Goal: Transaction & Acquisition: Book appointment/travel/reservation

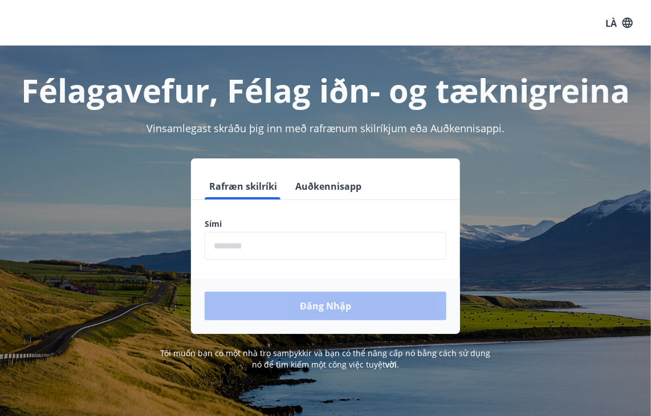
click at [313, 246] on input "phone" at bounding box center [326, 246] width 242 height 28
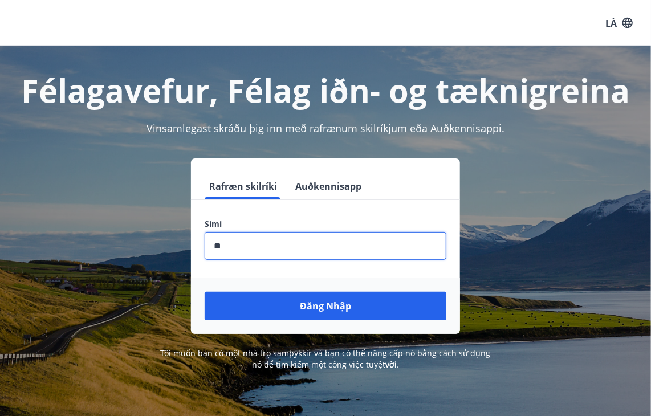
type input "*"
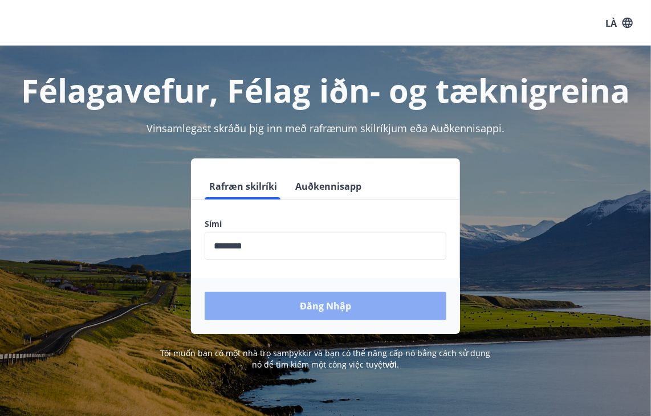
click at [315, 307] on font "Đăng nhập" at bounding box center [325, 306] width 51 height 13
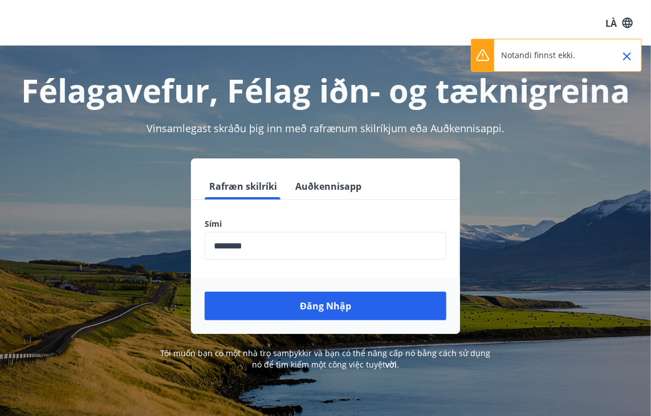
click at [480, 48] on icon at bounding box center [483, 55] width 14 height 14
click at [562, 55] on font "Notandi finnst ekki." at bounding box center [538, 55] width 74 height 11
click at [295, 242] on input "phone" at bounding box center [326, 246] width 242 height 28
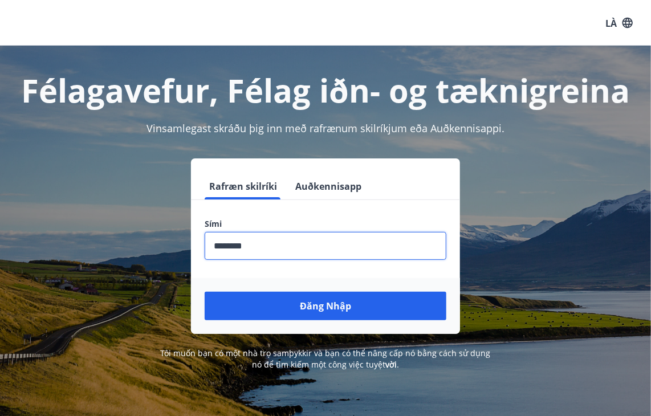
type input "********"
click at [205, 292] on button "Đăng nhập" at bounding box center [326, 306] width 242 height 28
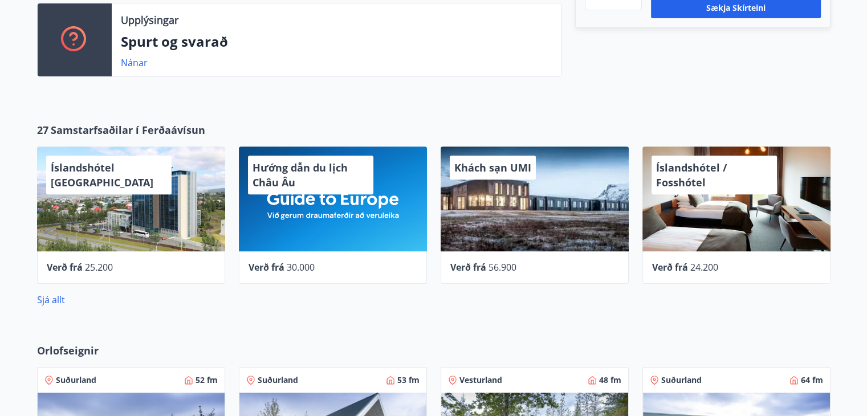
scroll to position [456, 0]
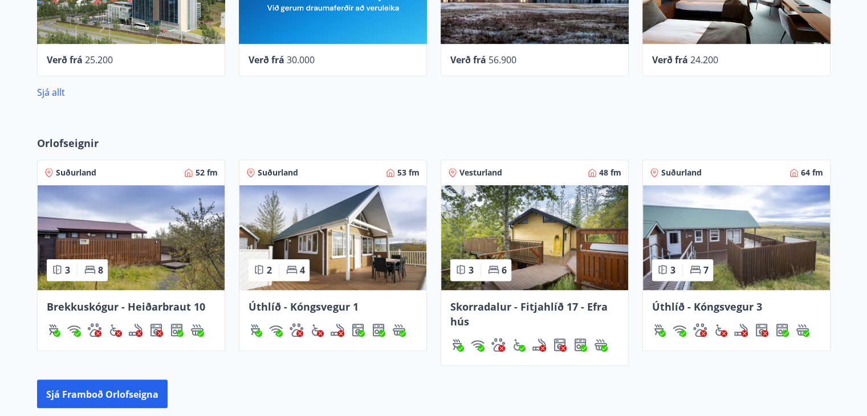
scroll to position [659, 0]
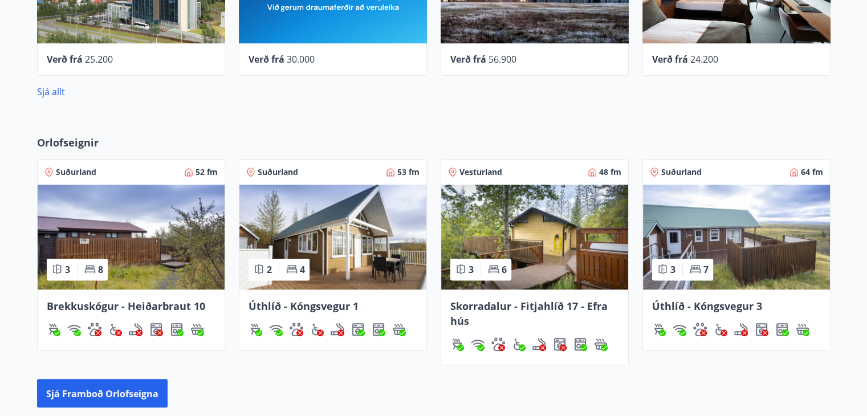
click at [333, 253] on img at bounding box center [332, 237] width 187 height 105
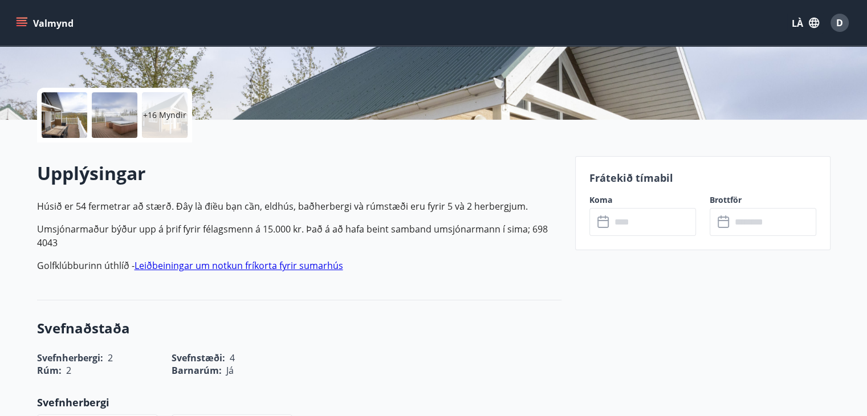
scroll to position [228, 0]
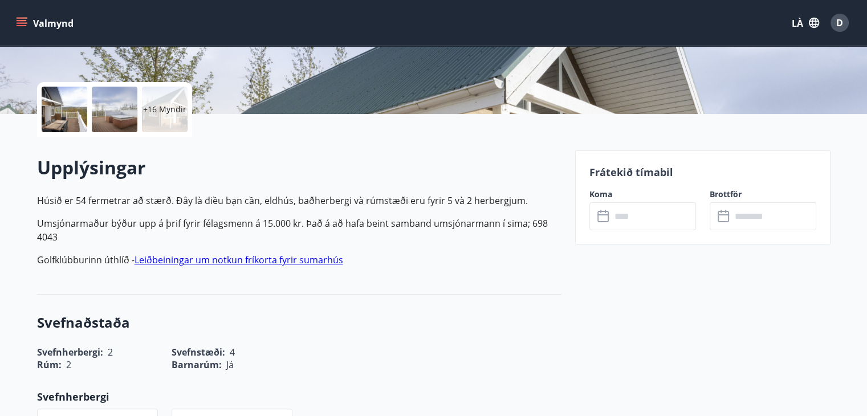
click at [626, 219] on input "text" at bounding box center [653, 216] width 85 height 28
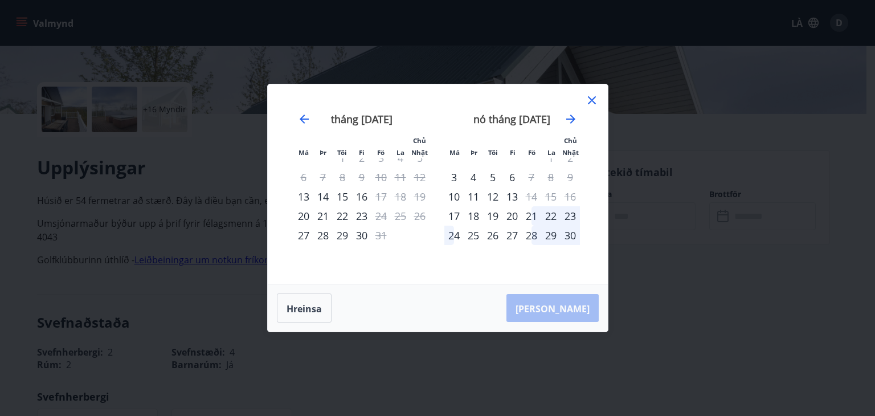
click at [589, 99] on icon at bounding box center [592, 100] width 14 height 14
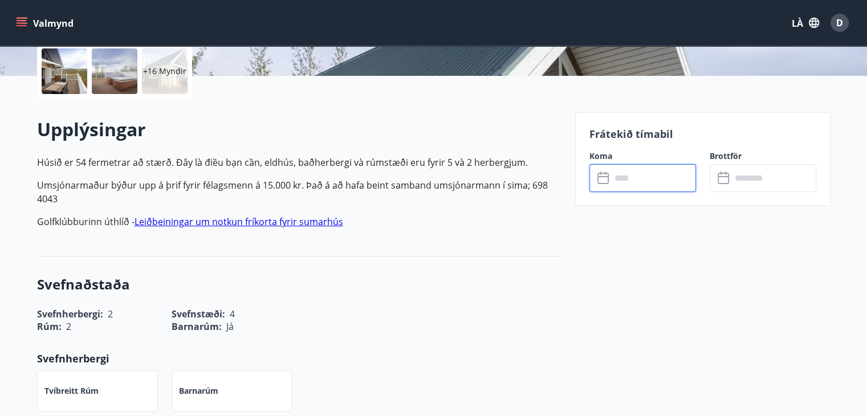
scroll to position [285, 0]
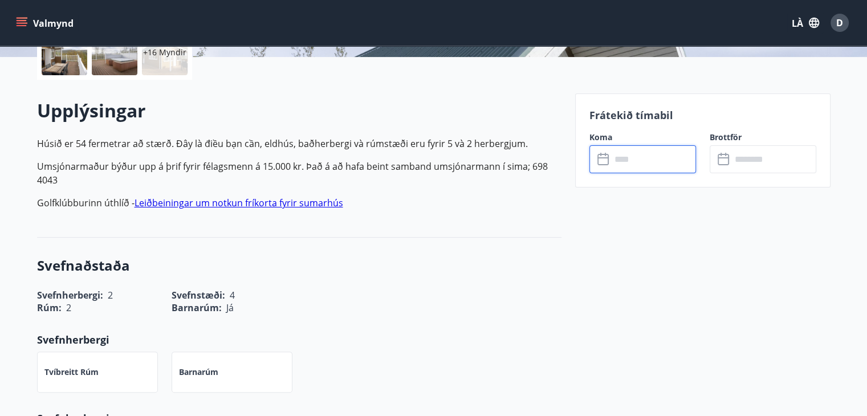
click at [659, 165] on input "text" at bounding box center [653, 159] width 85 height 28
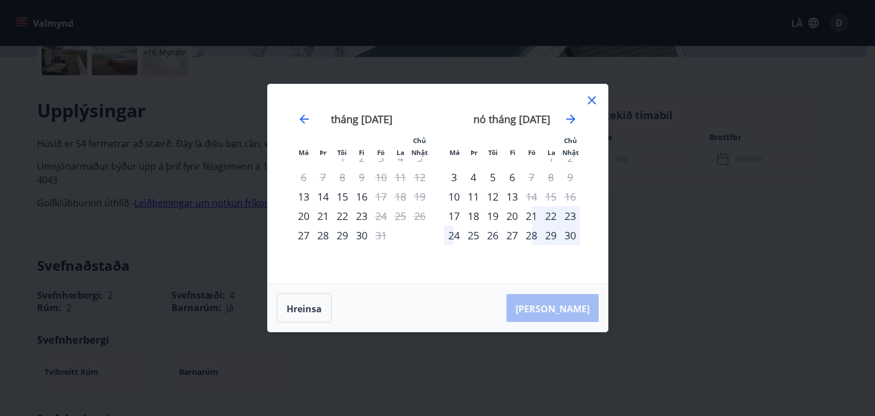
click at [477, 237] on font "25" at bounding box center [473, 236] width 11 height 14
click at [566, 238] on font "30" at bounding box center [570, 236] width 11 height 14
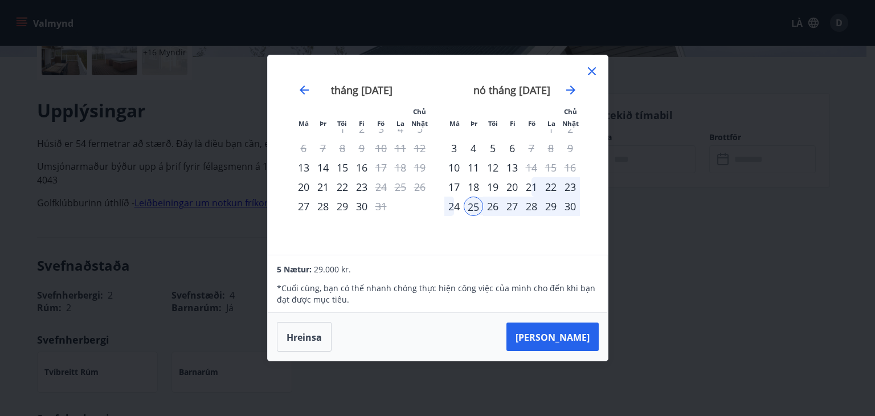
click at [548, 186] on font "22" at bounding box center [550, 187] width 11 height 14
click at [510, 186] on font "20" at bounding box center [512, 187] width 11 height 14
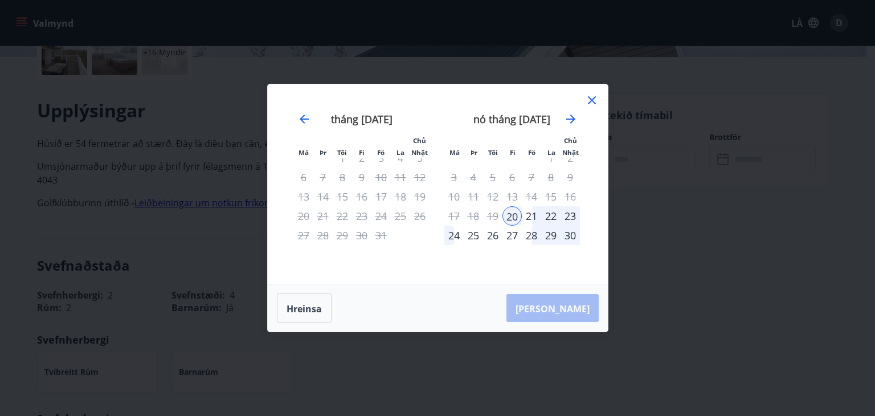
click at [454, 237] on font "24" at bounding box center [454, 236] width 11 height 14
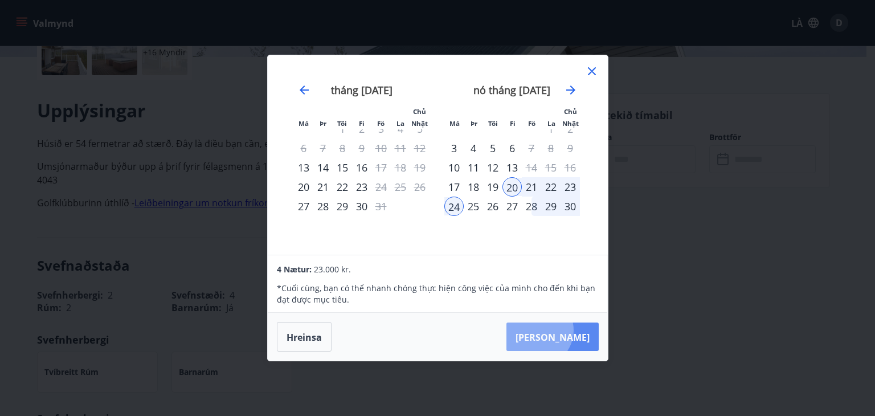
click at [573, 330] on font "Taka Frá" at bounding box center [553, 337] width 74 height 14
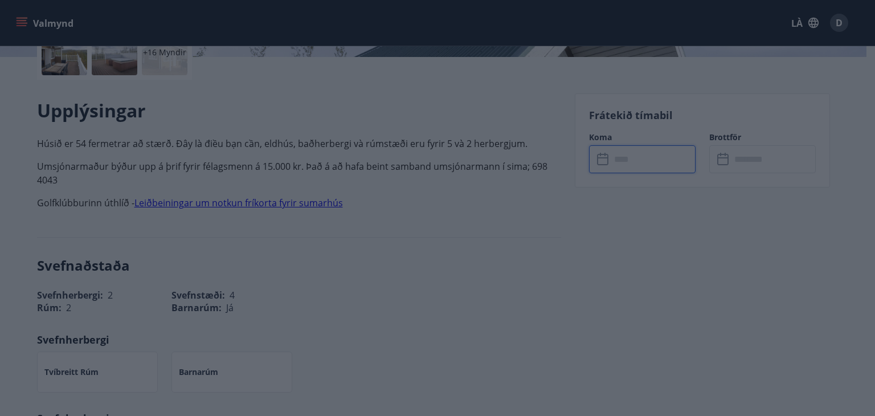
type input "******"
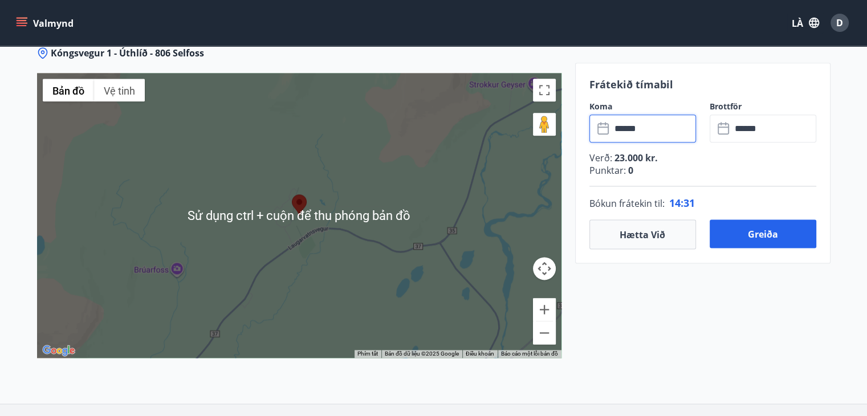
scroll to position [1439, 0]
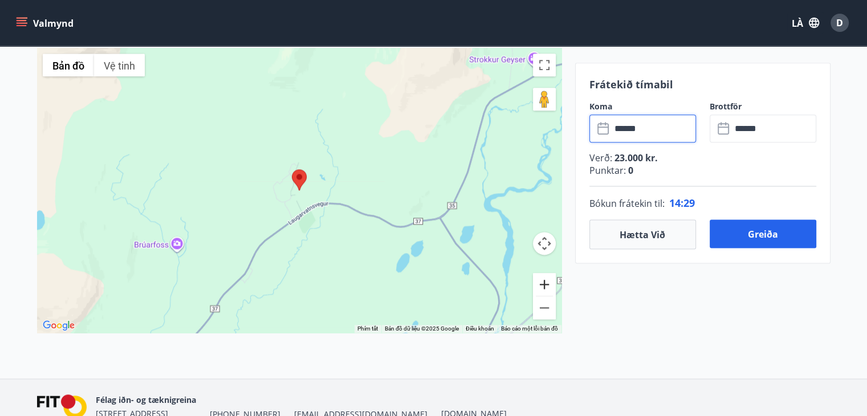
click at [549, 290] on button "Phóng tới" at bounding box center [544, 284] width 23 height 23
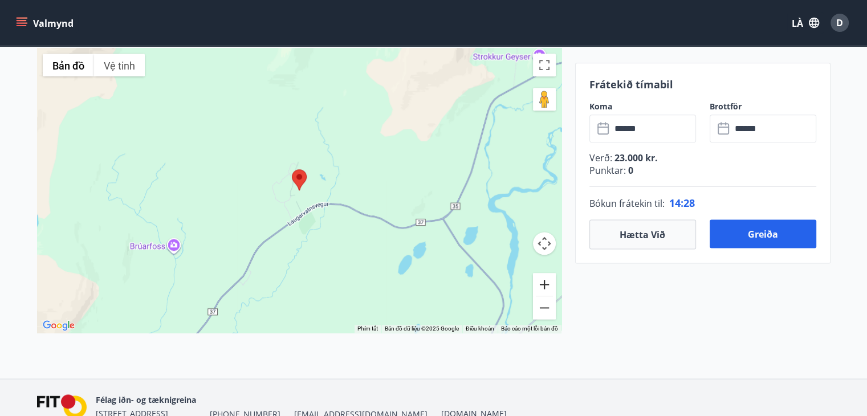
click at [549, 290] on button "Phóng tới" at bounding box center [544, 284] width 23 height 23
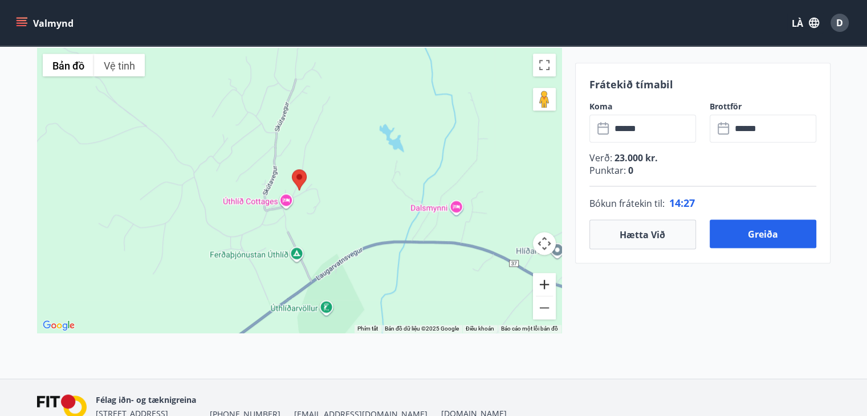
click at [549, 290] on button "Phóng tới" at bounding box center [544, 284] width 23 height 23
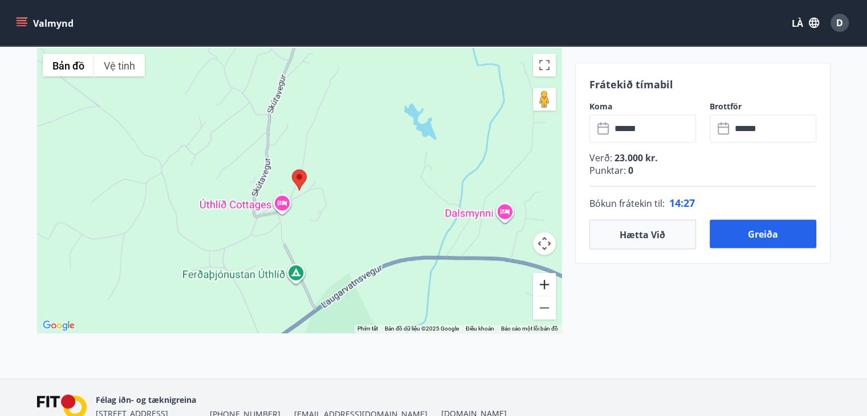
click at [549, 290] on button "Phóng tới" at bounding box center [544, 284] width 23 height 23
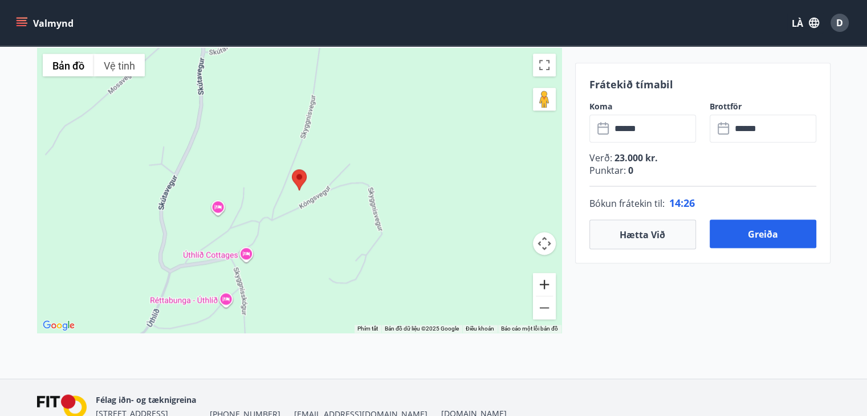
click at [554, 286] on button "Phóng tới" at bounding box center [544, 284] width 23 height 23
click at [555, 288] on button "Phóng tới" at bounding box center [544, 284] width 23 height 23
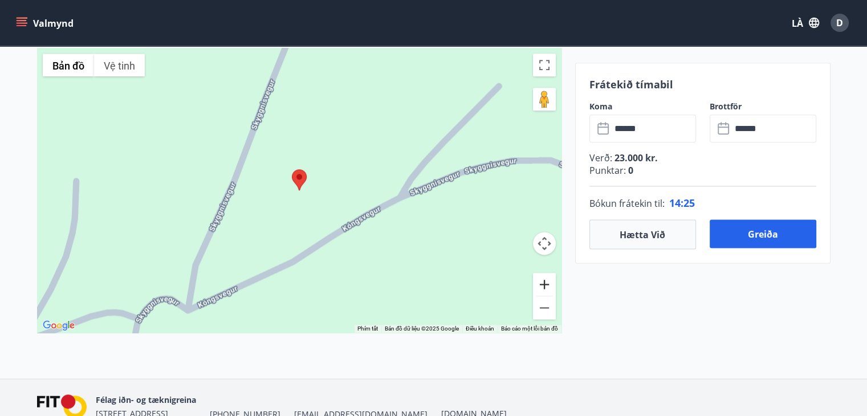
click at [555, 288] on button "Phóng tới" at bounding box center [544, 284] width 23 height 23
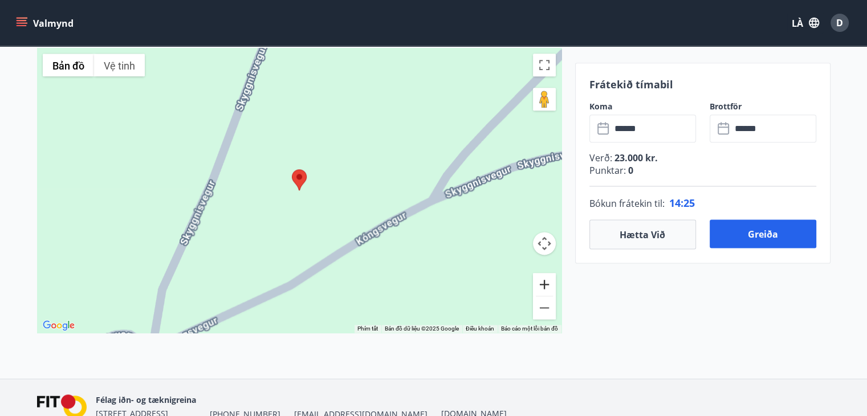
click at [555, 288] on button "Phóng tới" at bounding box center [544, 284] width 23 height 23
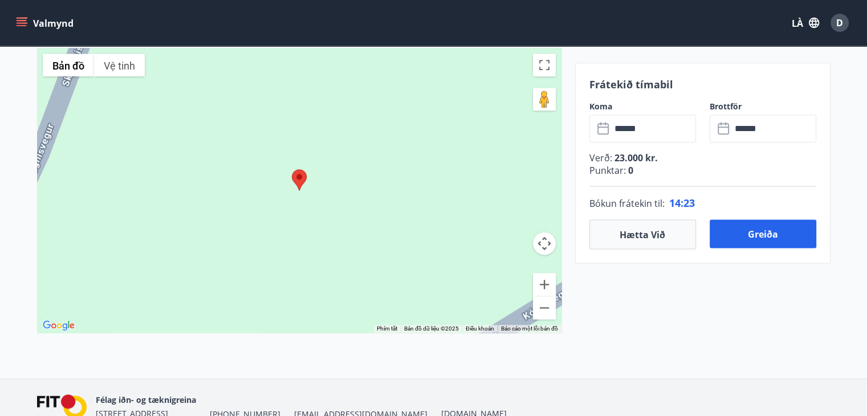
click at [303, 185] on img at bounding box center [299, 179] width 15 height 21
click at [543, 304] on button "Thu nhỏ" at bounding box center [544, 307] width 23 height 23
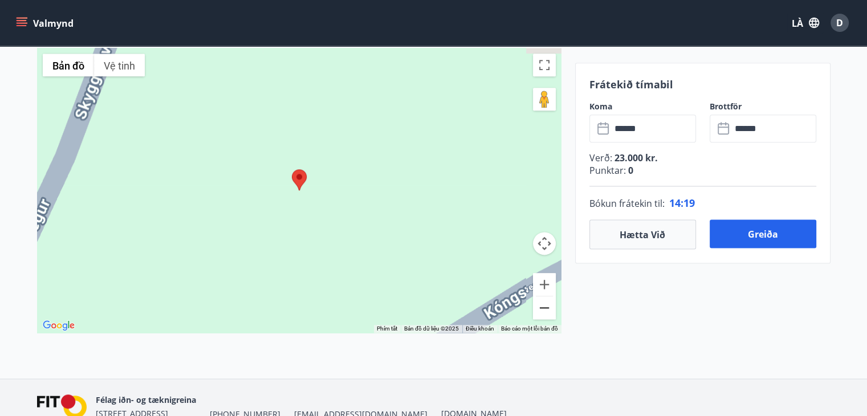
click at [543, 304] on button "Thu nhỏ" at bounding box center [544, 307] width 23 height 23
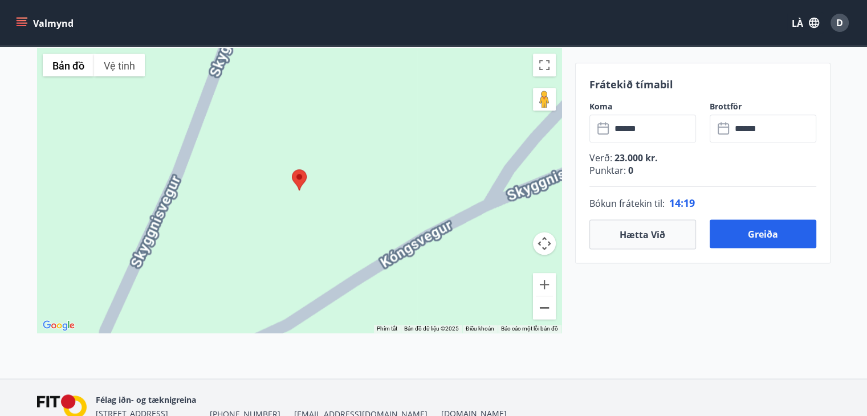
click at [543, 304] on button "Thu nhỏ" at bounding box center [544, 307] width 23 height 23
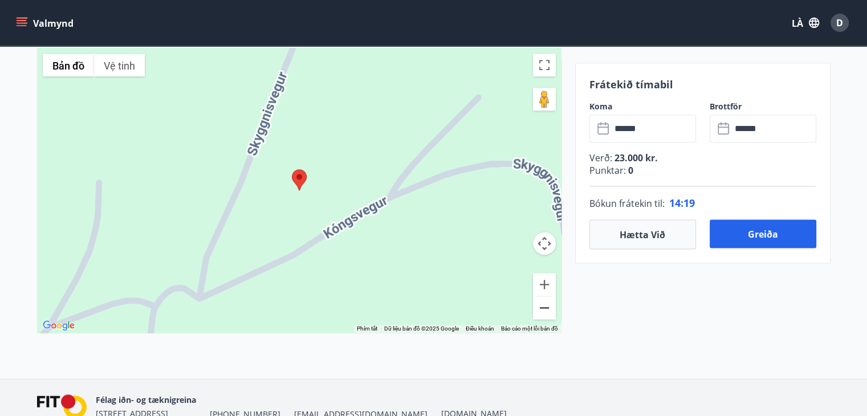
click at [543, 304] on button "Thu nhỏ" at bounding box center [544, 307] width 23 height 23
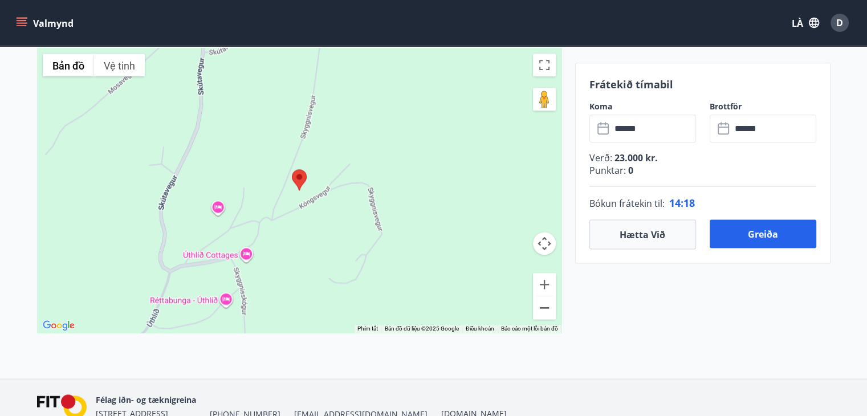
click at [543, 304] on button "Thu nhỏ" at bounding box center [544, 307] width 23 height 23
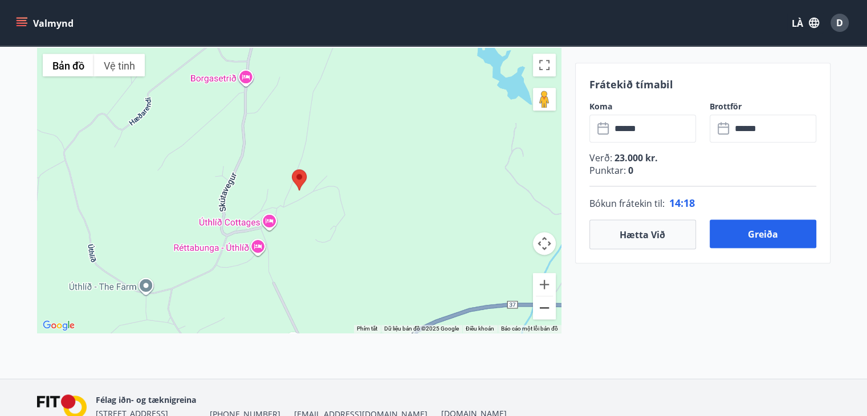
click at [543, 304] on button "Thu nhỏ" at bounding box center [544, 307] width 23 height 23
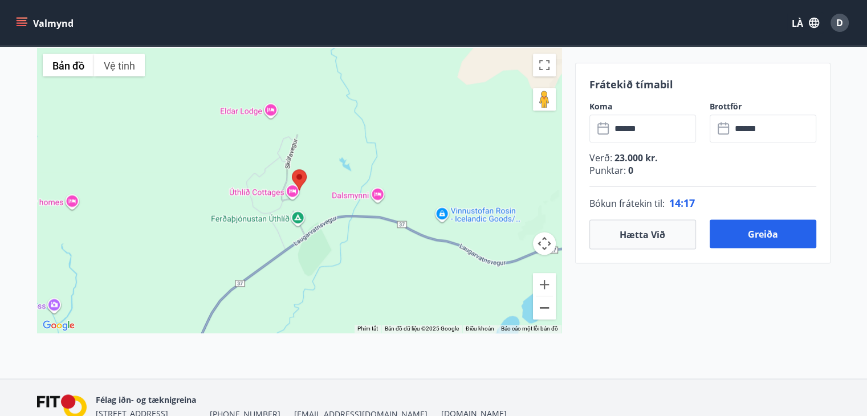
click at [543, 304] on button "Thu nhỏ" at bounding box center [544, 307] width 23 height 23
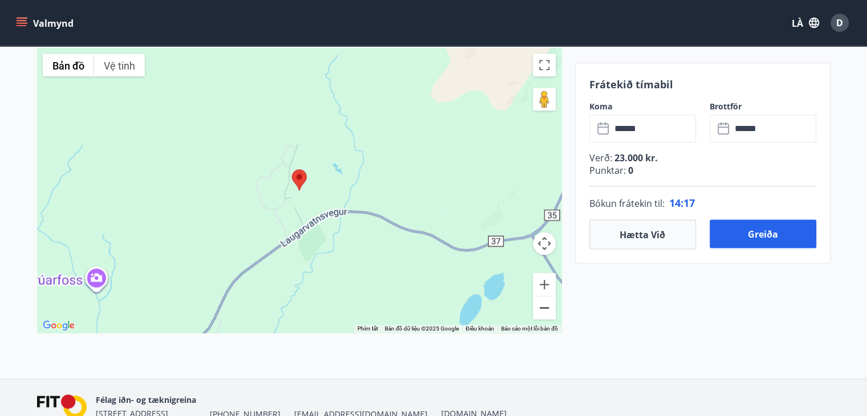
click at [543, 304] on button "Thu nhỏ" at bounding box center [544, 307] width 23 height 23
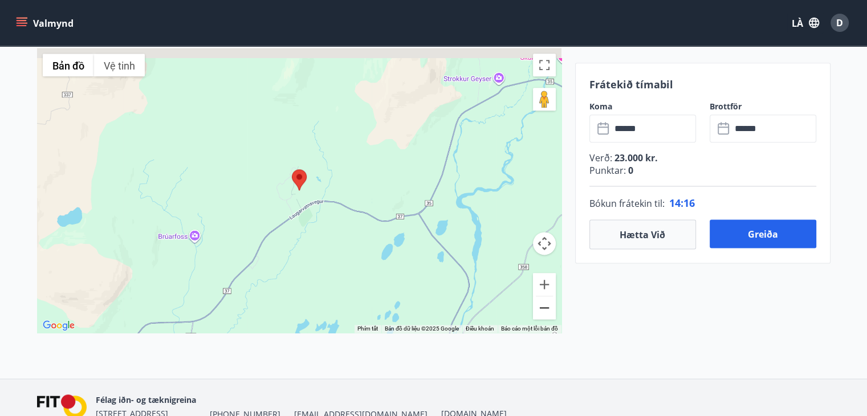
click at [543, 304] on button "Thu nhỏ" at bounding box center [544, 307] width 23 height 23
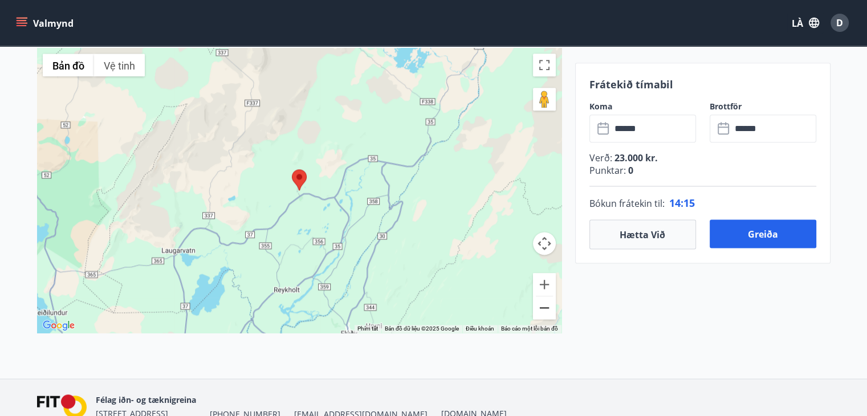
click at [543, 304] on button "Thu nhỏ" at bounding box center [544, 307] width 23 height 23
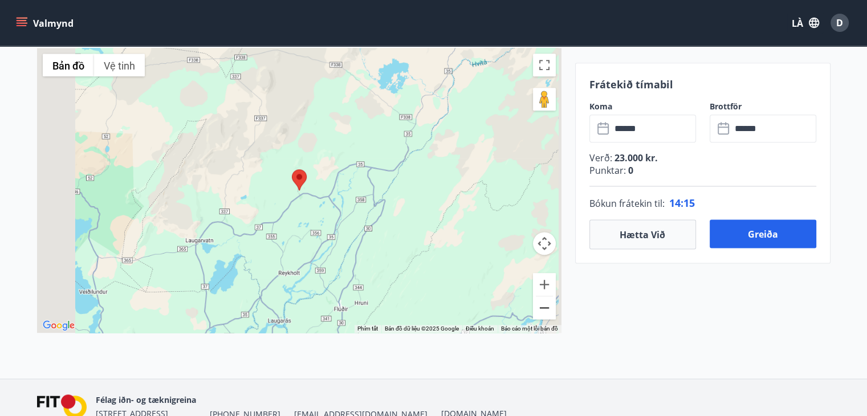
click at [543, 304] on button "Thu nhỏ" at bounding box center [544, 307] width 23 height 23
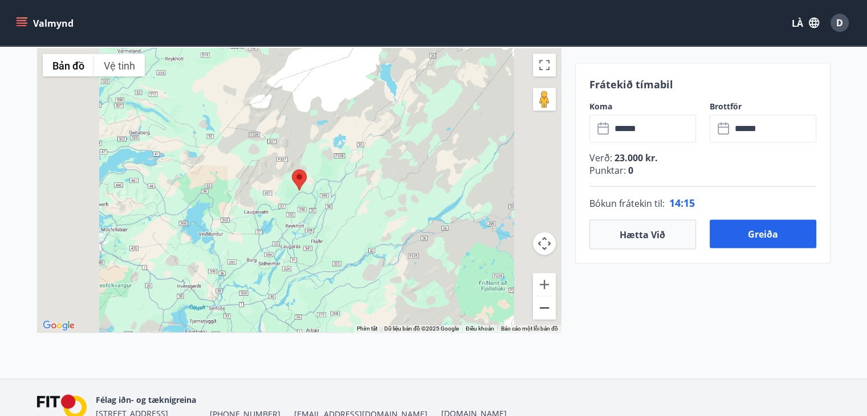
click at [543, 304] on button "Thu nhỏ" at bounding box center [544, 307] width 23 height 23
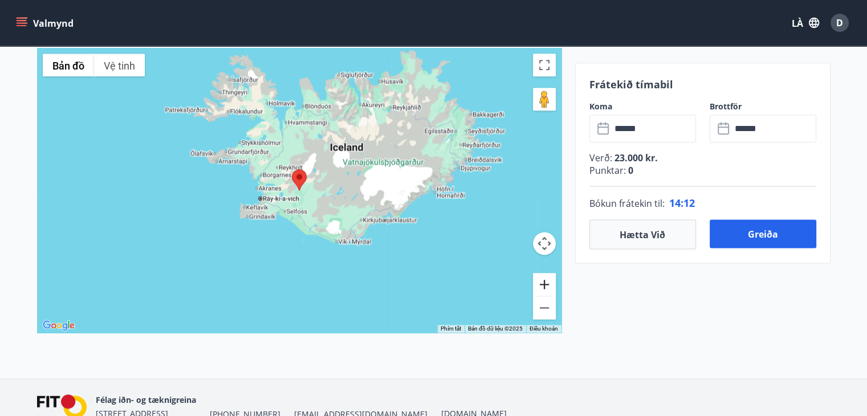
click at [546, 280] on button "Phóng tới" at bounding box center [544, 284] width 23 height 23
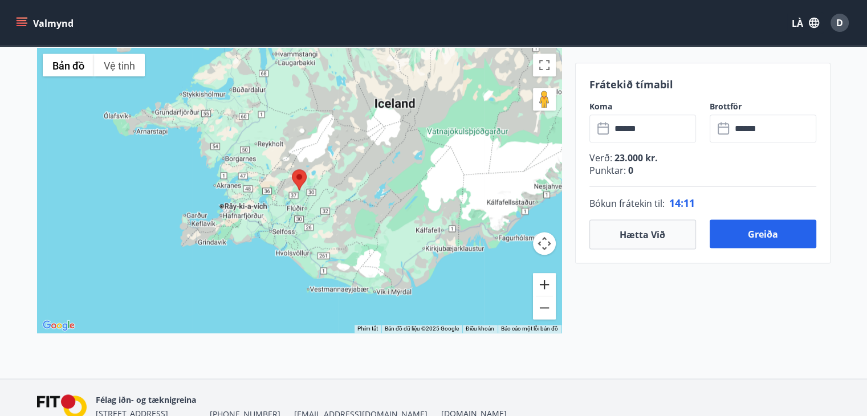
click at [546, 280] on button "Phóng tới" at bounding box center [544, 284] width 23 height 23
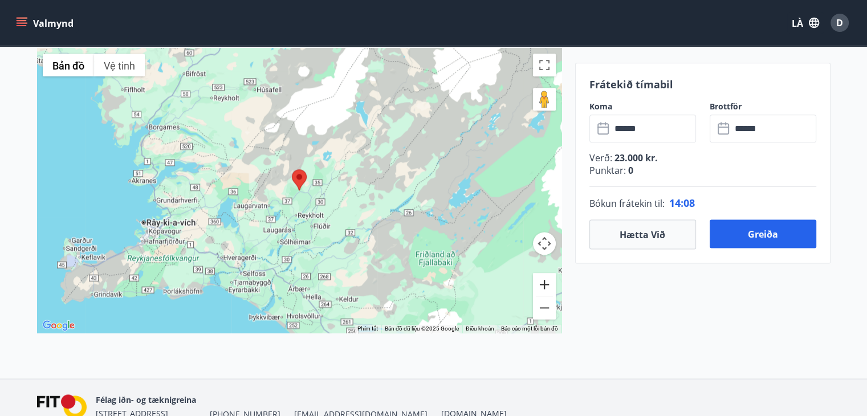
click at [546, 280] on button "Phóng tới" at bounding box center [544, 284] width 23 height 23
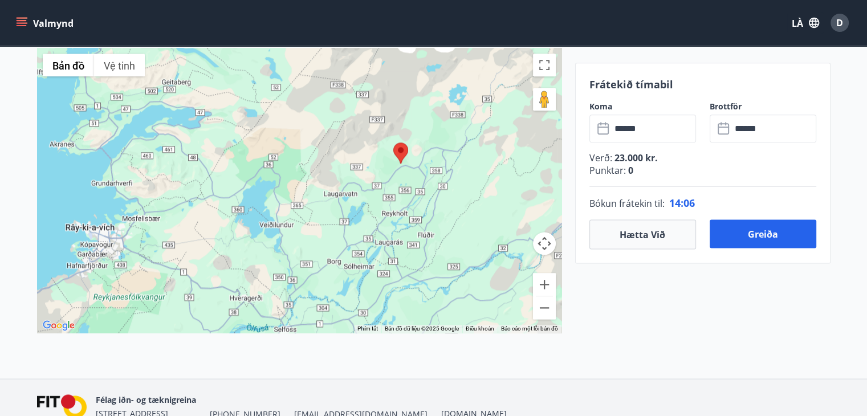
drag, startPoint x: 323, startPoint y: 211, endPoint x: 401, endPoint y: 190, distance: 80.5
click at [401, 190] on div at bounding box center [299, 190] width 524 height 285
click at [545, 312] on button "Thu nhỏ" at bounding box center [544, 307] width 23 height 23
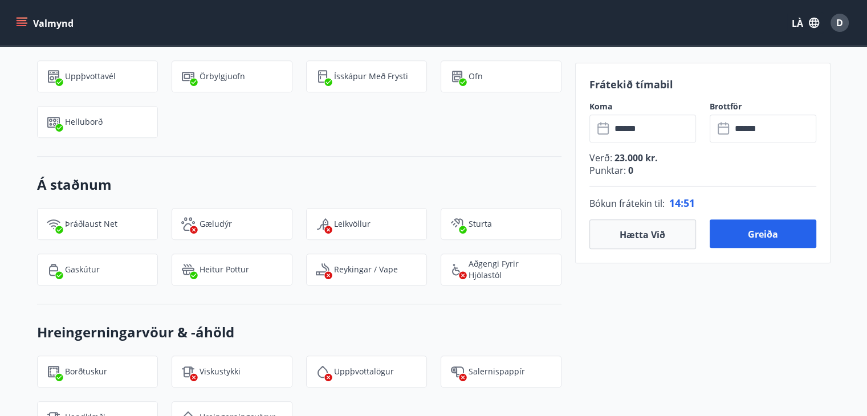
scroll to position [926, 0]
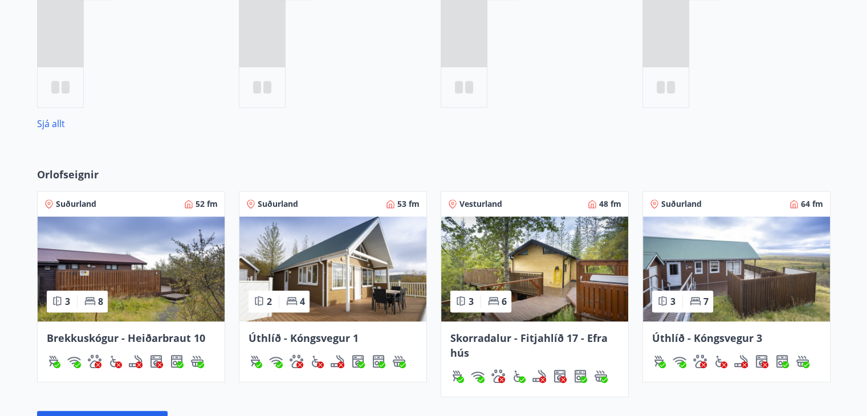
scroll to position [719, 0]
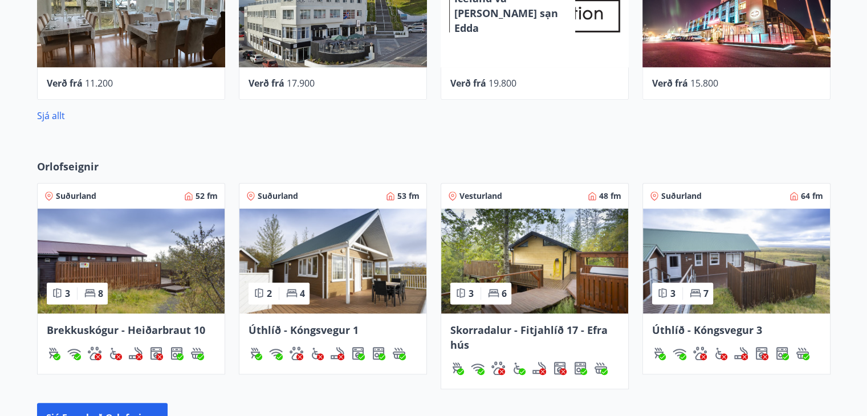
click at [150, 282] on img at bounding box center [131, 261] width 187 height 105
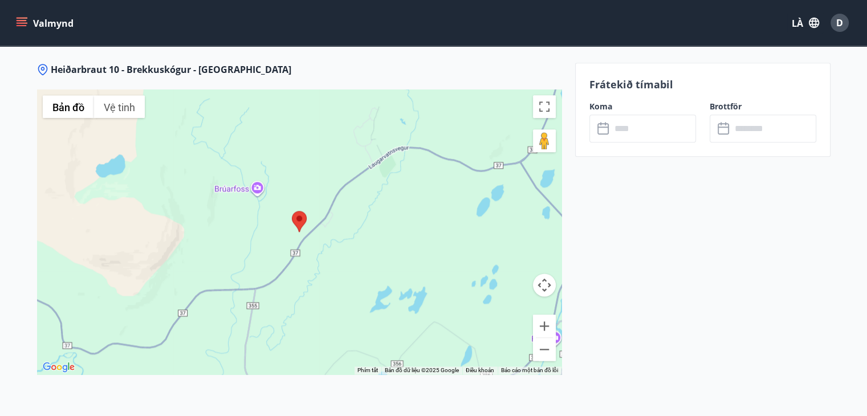
scroll to position [1482, 0]
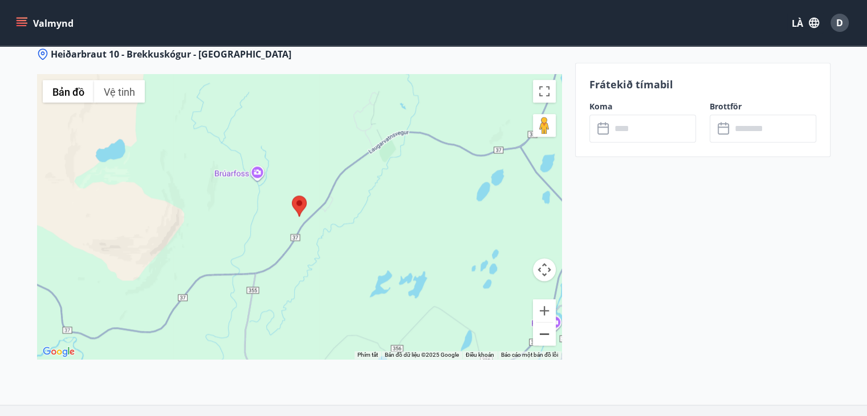
click at [537, 333] on button "Thu nhỏ" at bounding box center [544, 334] width 23 height 23
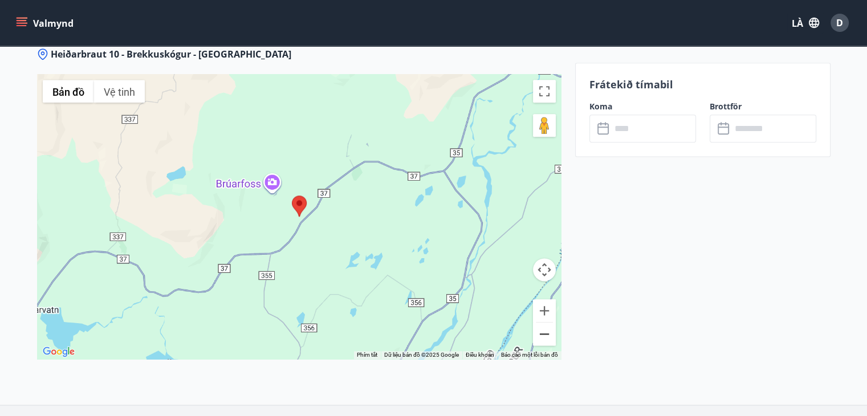
click at [538, 333] on button "Thu nhỏ" at bounding box center [544, 334] width 23 height 23
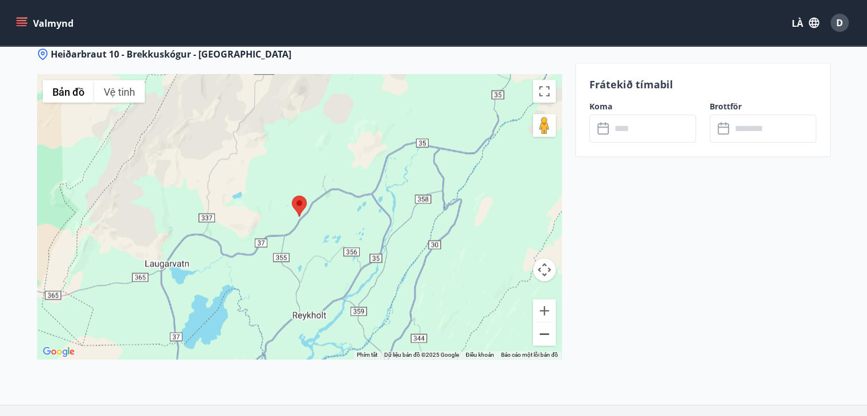
click at [538, 333] on button "Thu nhỏ" at bounding box center [544, 334] width 23 height 23
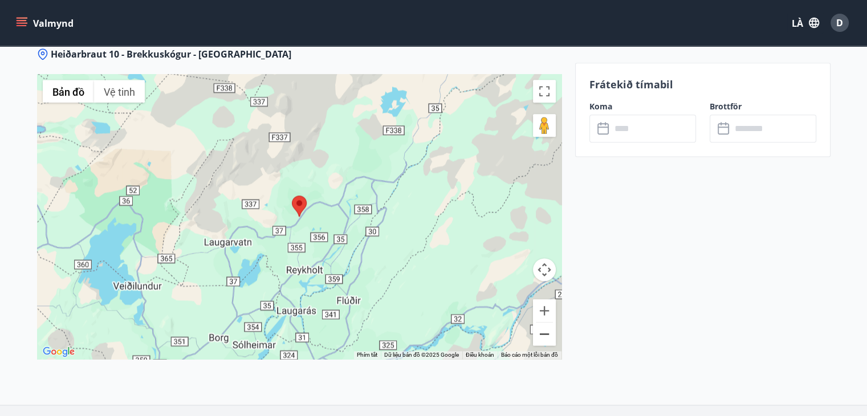
click at [538, 333] on button "Thu nhỏ" at bounding box center [544, 334] width 23 height 23
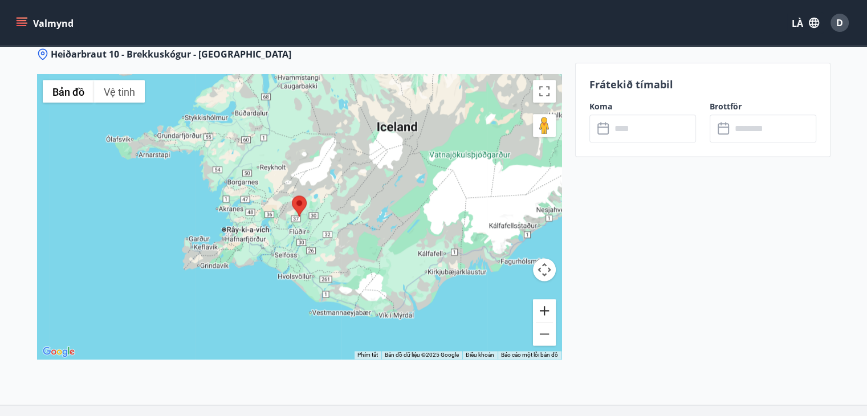
click at [548, 307] on button "Phóng tới" at bounding box center [544, 310] width 23 height 23
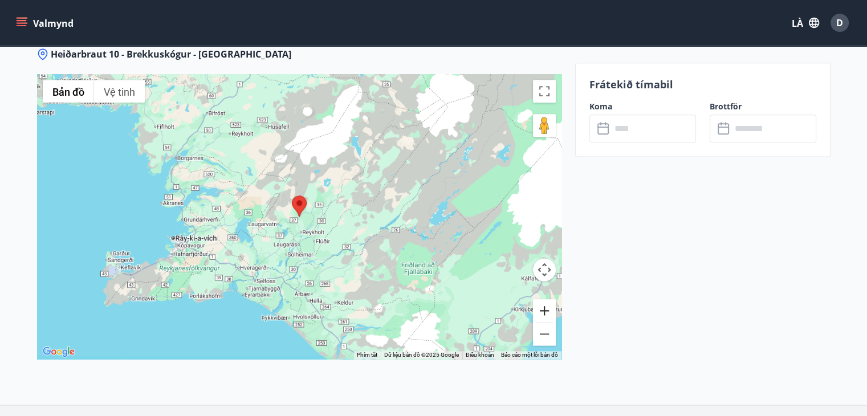
click at [548, 307] on button "Phóng tới" at bounding box center [544, 310] width 23 height 23
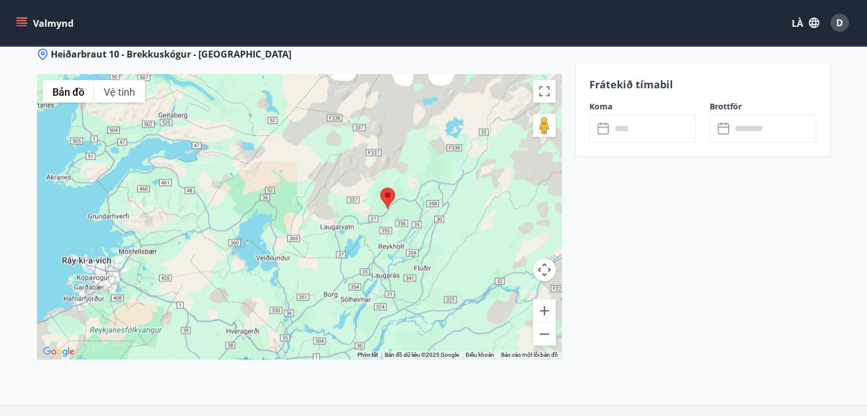
drag, startPoint x: 404, startPoint y: 245, endPoint x: 463, endPoint y: 249, distance: 59.9
click at [463, 249] on div at bounding box center [299, 216] width 524 height 285
click at [541, 340] on button "Thu nhỏ" at bounding box center [544, 334] width 23 height 23
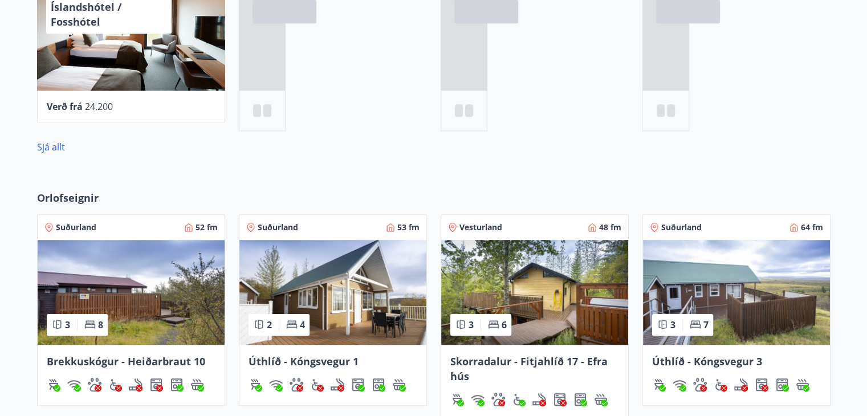
scroll to position [695, 0]
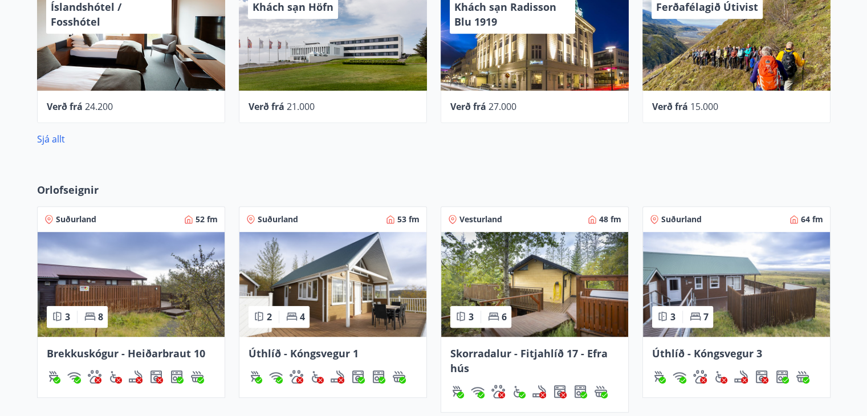
click at [565, 288] on img at bounding box center [534, 284] width 187 height 105
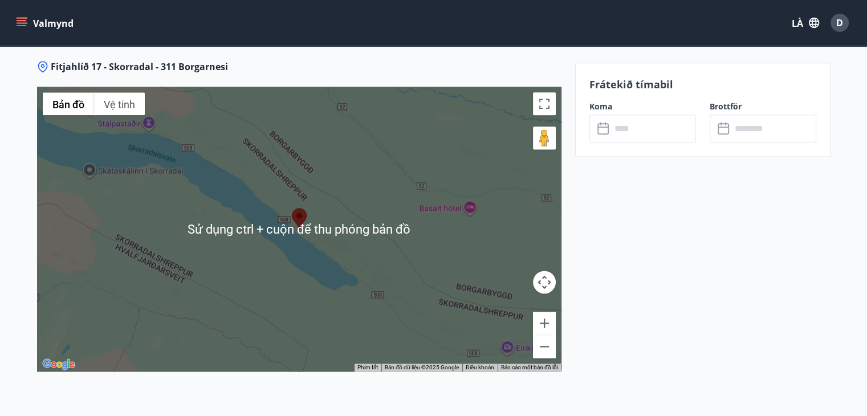
scroll to position [1482, 0]
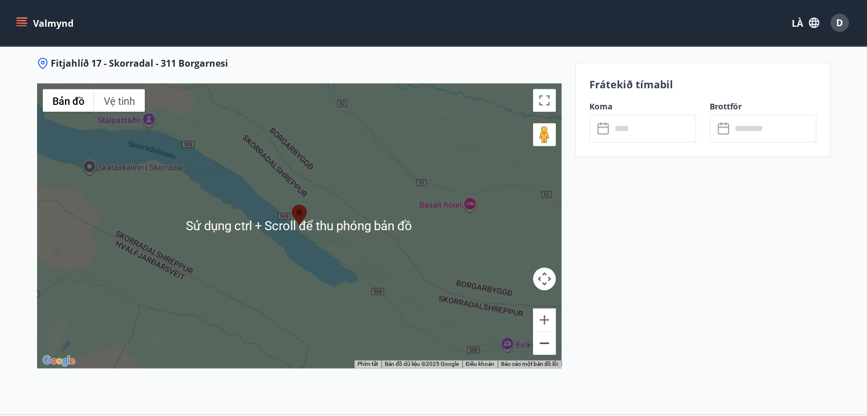
click at [549, 345] on button "Thu nhỏ" at bounding box center [544, 343] width 23 height 23
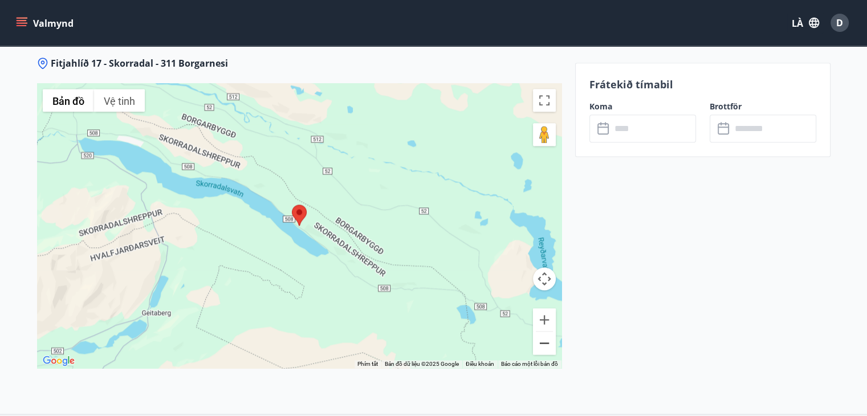
click at [549, 345] on button "Thu nhỏ" at bounding box center [544, 343] width 23 height 23
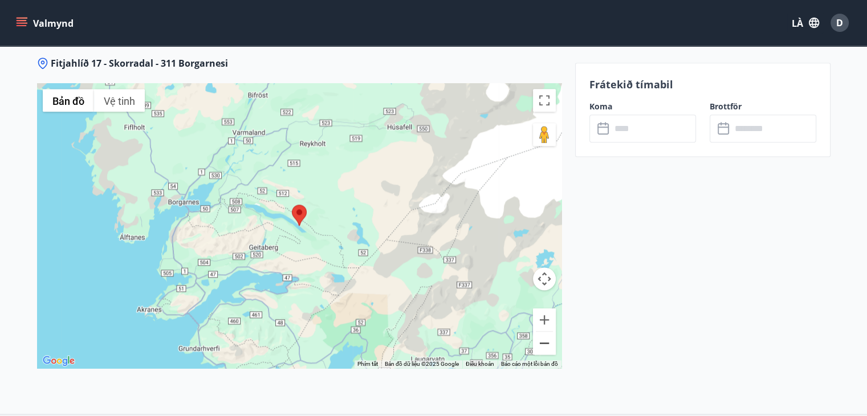
click at [549, 345] on button "Thu nhỏ" at bounding box center [544, 343] width 23 height 23
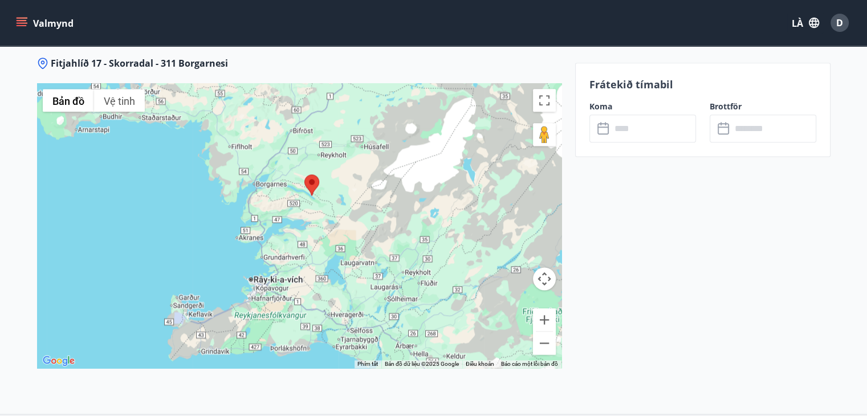
drag, startPoint x: 304, startPoint y: 278, endPoint x: 294, endPoint y: 243, distance: 36.4
click at [291, 239] on div at bounding box center [299, 225] width 524 height 285
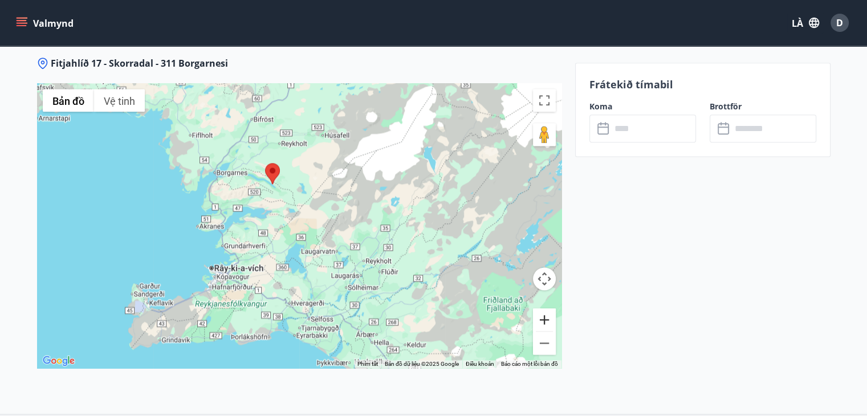
click at [539, 323] on button "Phóng tới" at bounding box center [544, 319] width 23 height 23
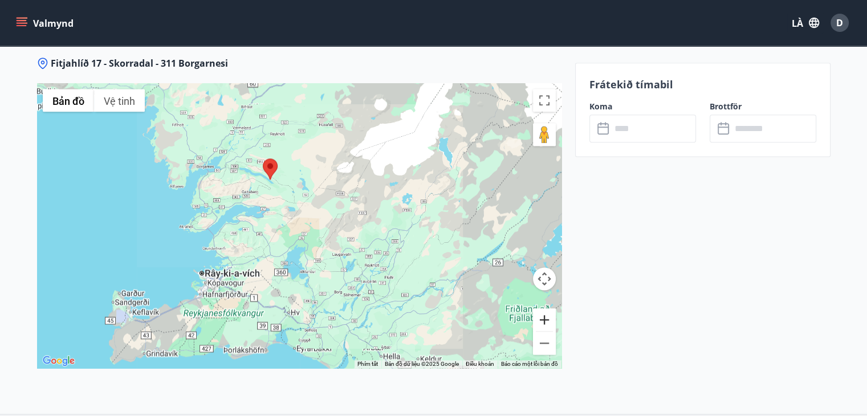
click at [539, 322] on button "Phóng tới" at bounding box center [544, 319] width 23 height 23
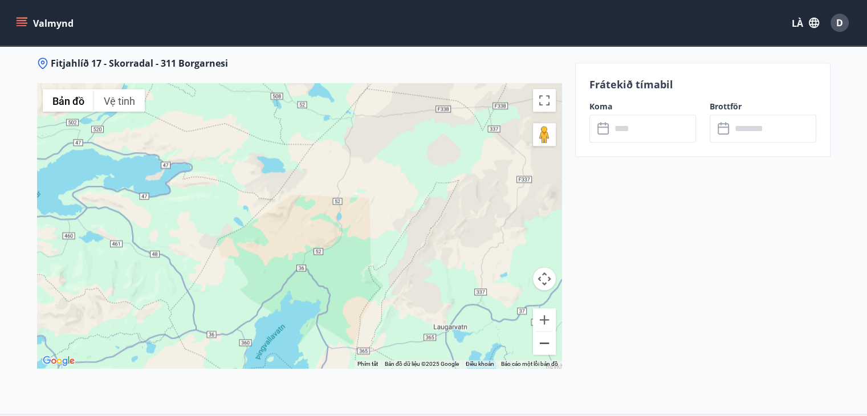
click at [548, 344] on button "Thu nhỏ" at bounding box center [544, 343] width 23 height 23
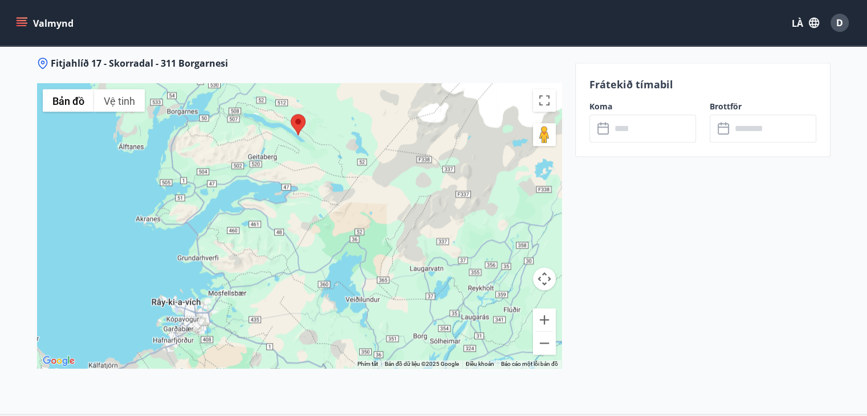
drag, startPoint x: 342, startPoint y: 176, endPoint x: 339, endPoint y: 188, distance: 12.3
click at [339, 188] on div at bounding box center [299, 225] width 524 height 285
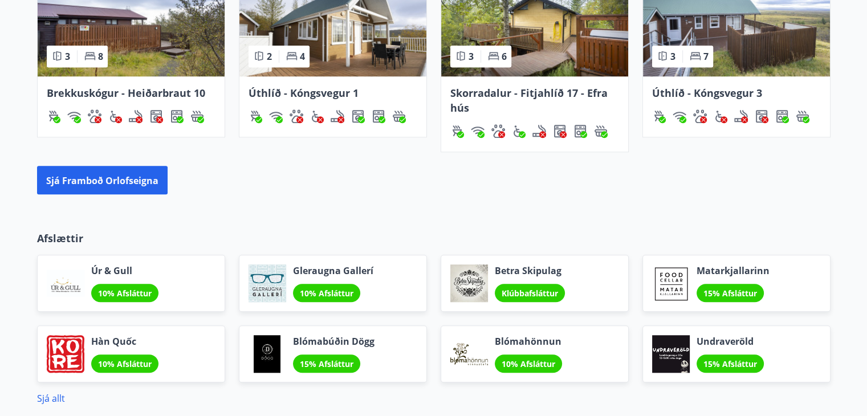
scroll to position [948, 0]
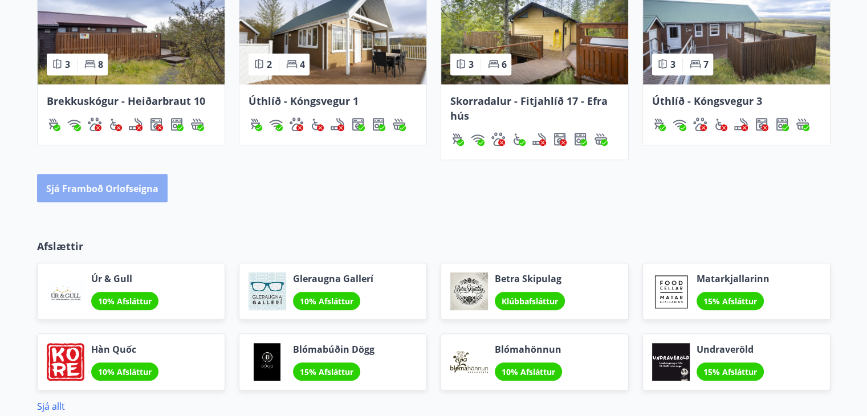
click at [137, 194] on button "Sjá framboð orlofseigna" at bounding box center [102, 188] width 131 height 28
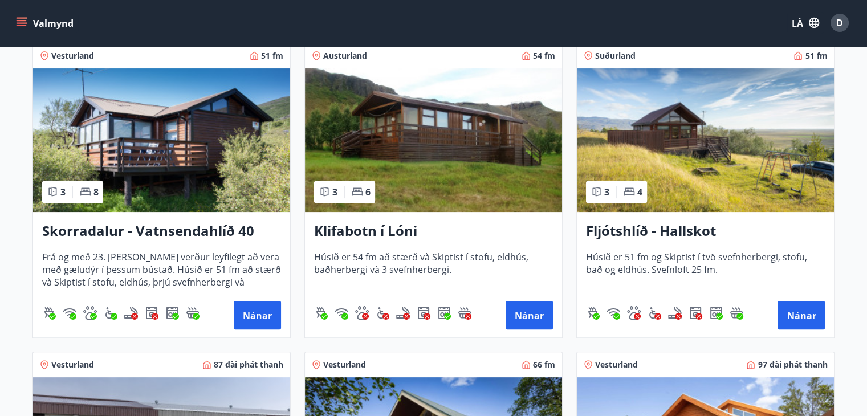
scroll to position [229, 0]
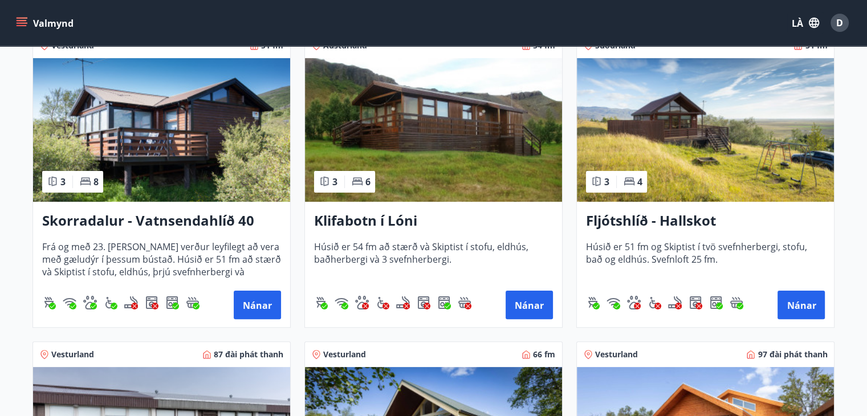
click at [435, 150] on img at bounding box center [433, 130] width 257 height 144
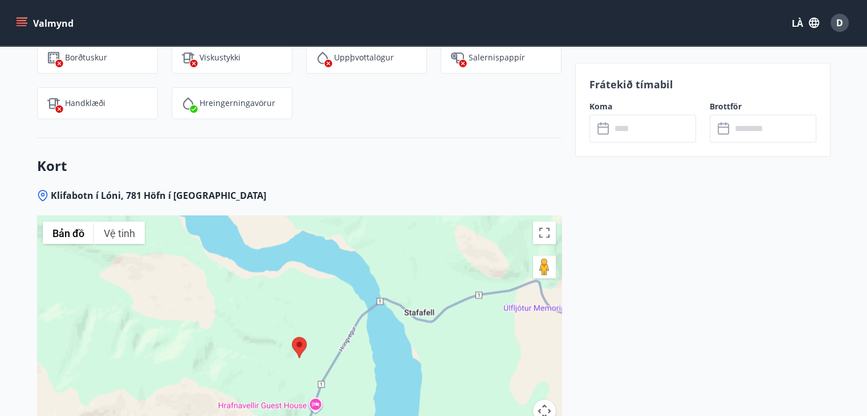
scroll to position [1539, 0]
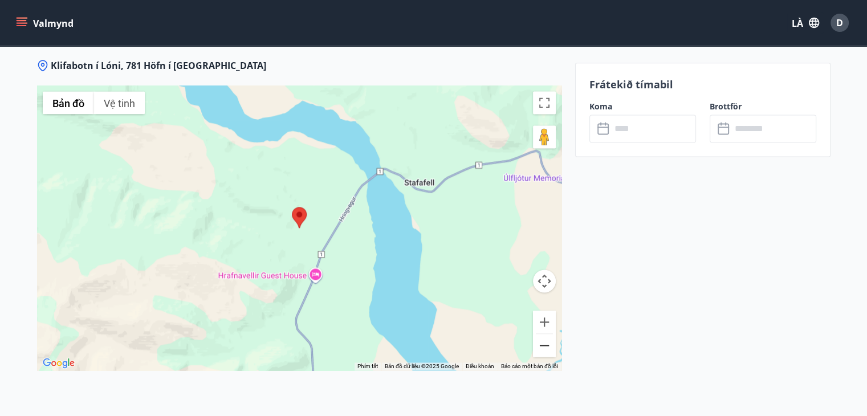
click at [544, 347] on button "Thu nhỏ" at bounding box center [544, 345] width 23 height 23
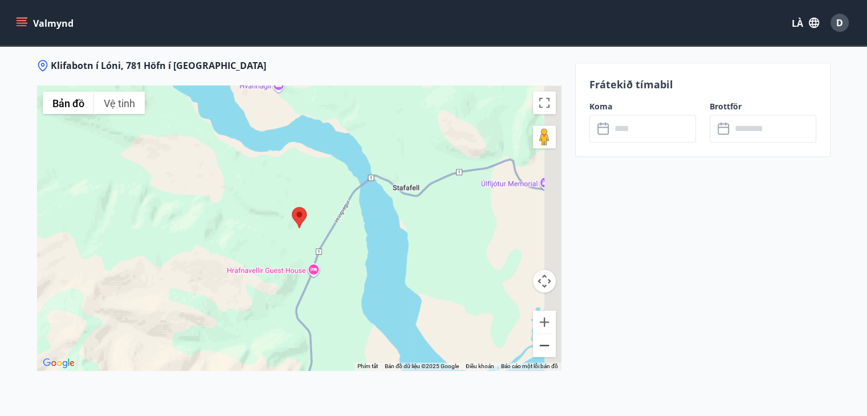
click at [544, 347] on button "Thu nhỏ" at bounding box center [544, 345] width 23 height 23
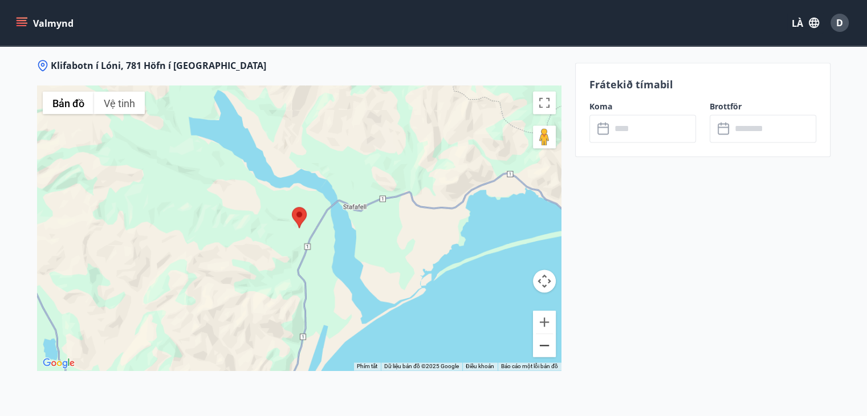
click at [544, 347] on button "Thu nhỏ" at bounding box center [544, 345] width 23 height 23
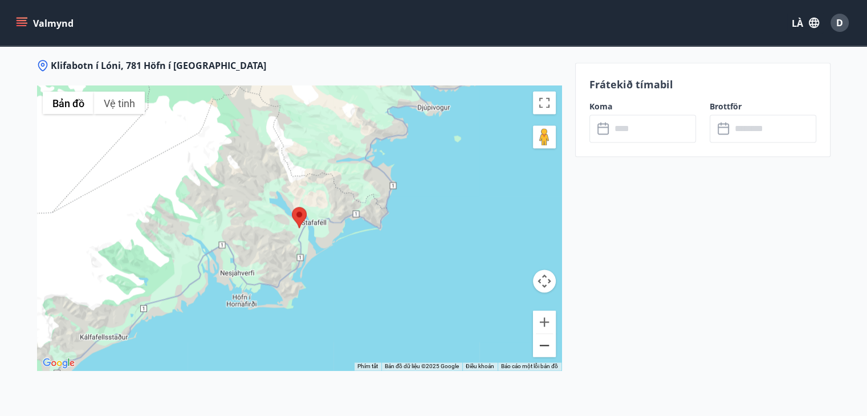
click at [544, 347] on button "Thu nhỏ" at bounding box center [544, 345] width 23 height 23
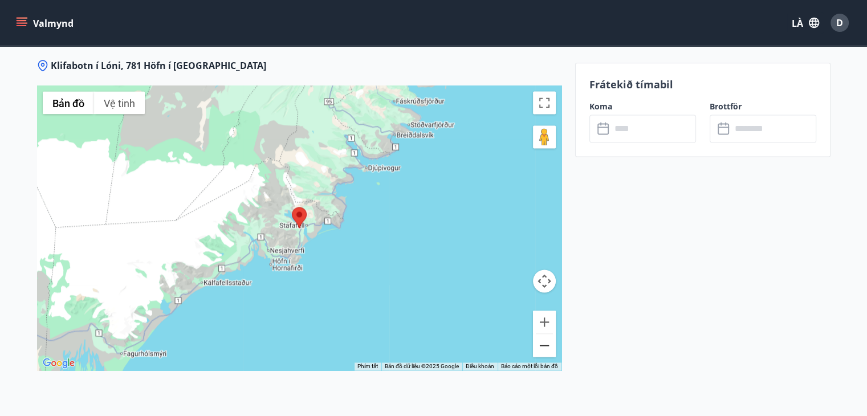
click at [544, 347] on button "Thu nhỏ" at bounding box center [544, 345] width 23 height 23
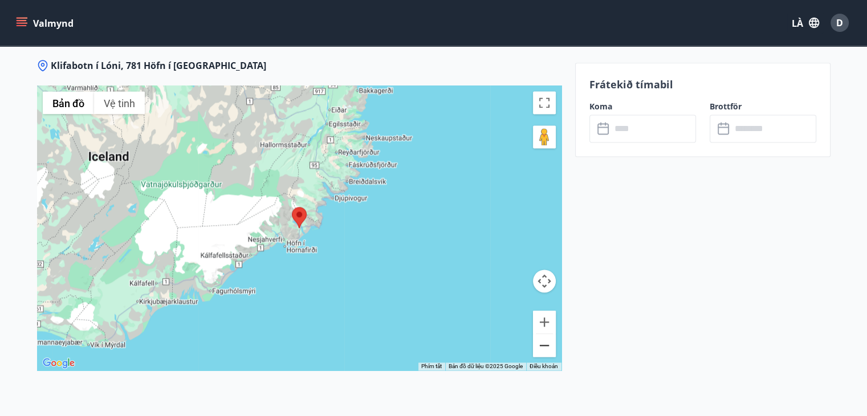
click at [544, 347] on button "Thu nhỏ" at bounding box center [544, 345] width 23 height 23
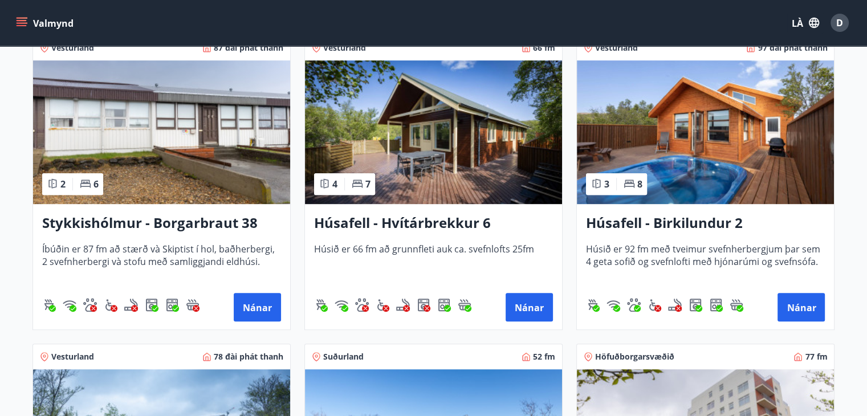
scroll to position [456, 0]
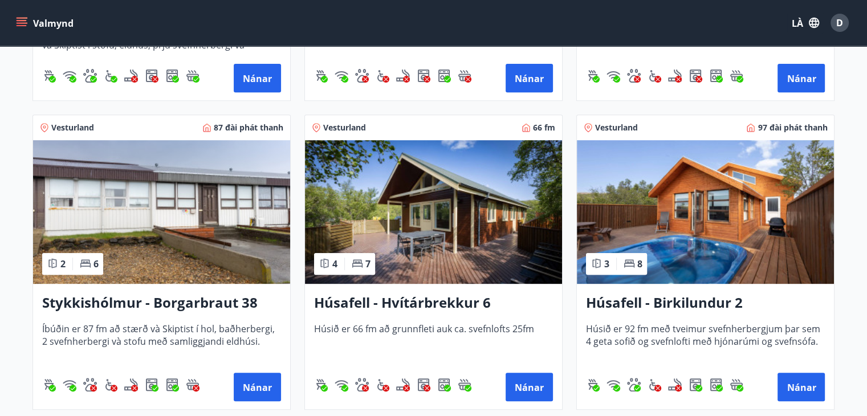
click at [659, 229] on img at bounding box center [705, 212] width 257 height 144
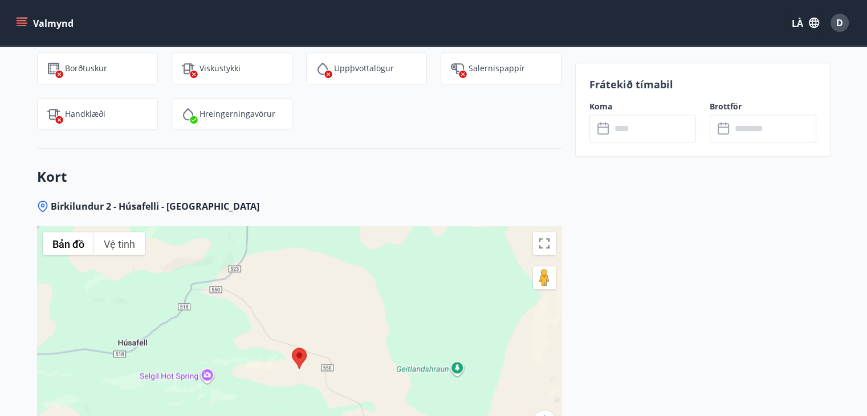
scroll to position [1482, 0]
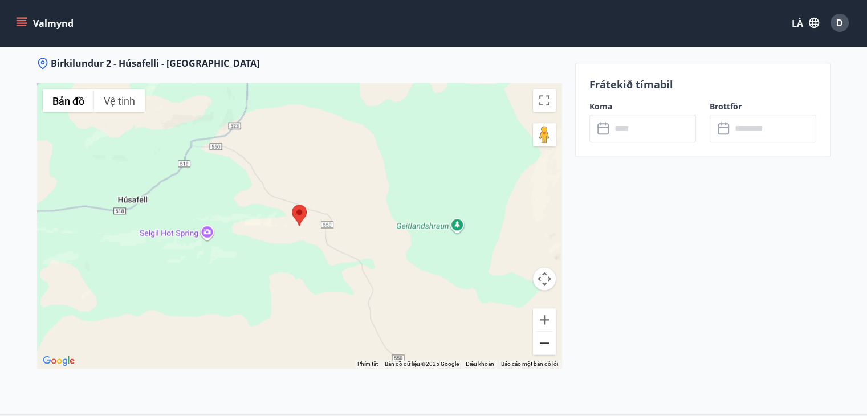
click at [542, 345] on button "Thu nhỏ" at bounding box center [544, 343] width 23 height 23
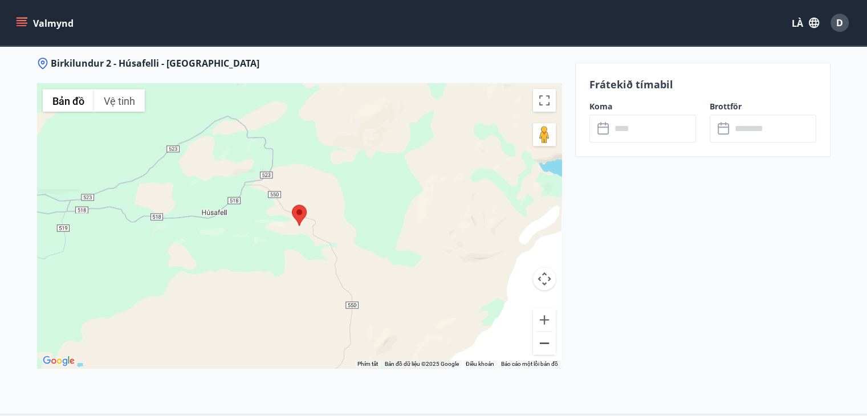
click at [542, 345] on button "Thu nhỏ" at bounding box center [544, 343] width 23 height 23
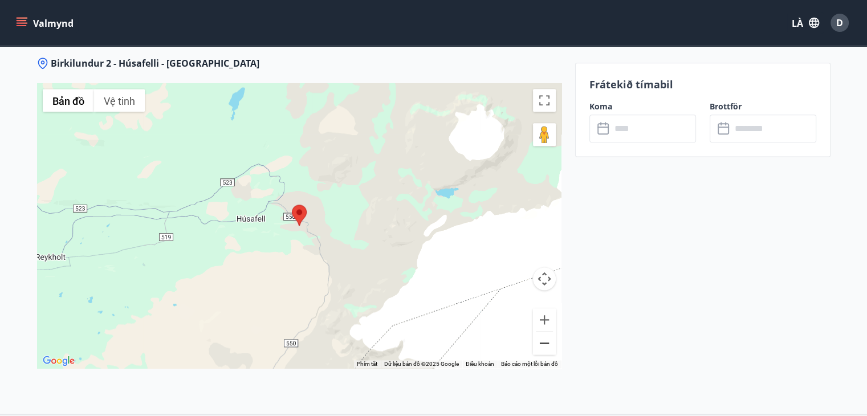
click at [542, 345] on button "Thu nhỏ" at bounding box center [544, 343] width 23 height 23
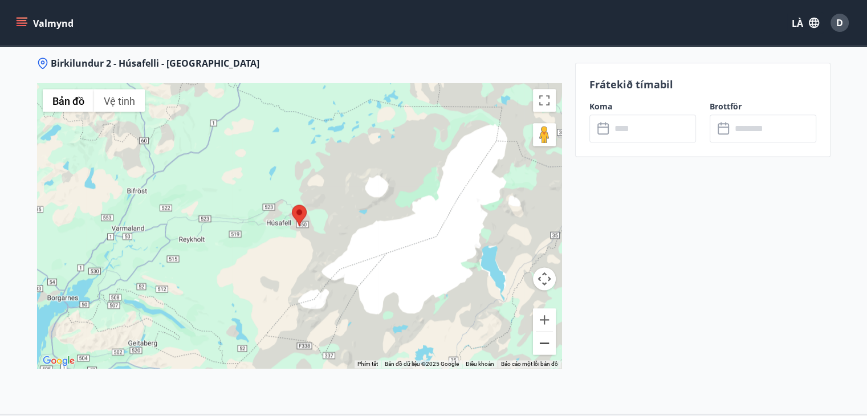
click at [542, 345] on button "Thu nhỏ" at bounding box center [544, 343] width 23 height 23
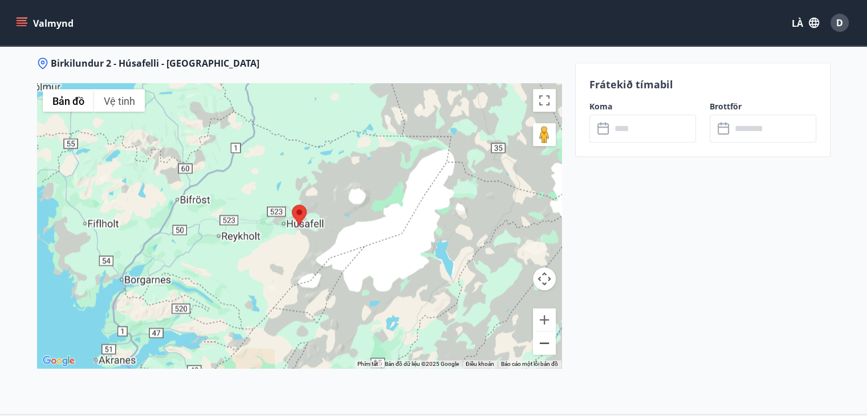
click at [542, 345] on button "Thu nhỏ" at bounding box center [544, 343] width 23 height 23
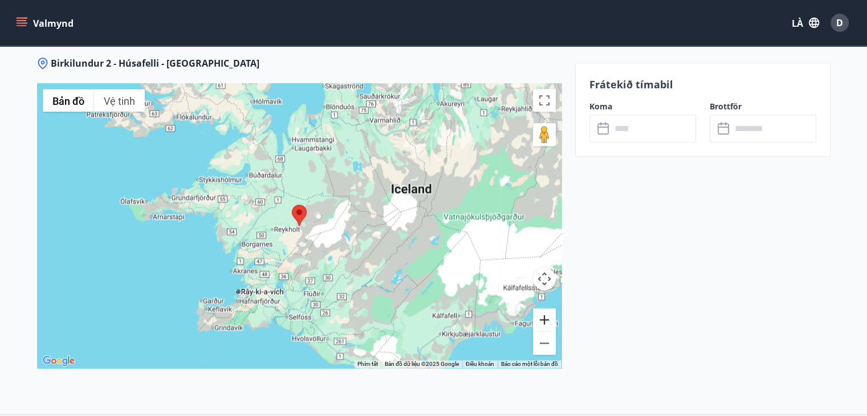
click at [545, 321] on button "Phóng tới" at bounding box center [544, 319] width 23 height 23
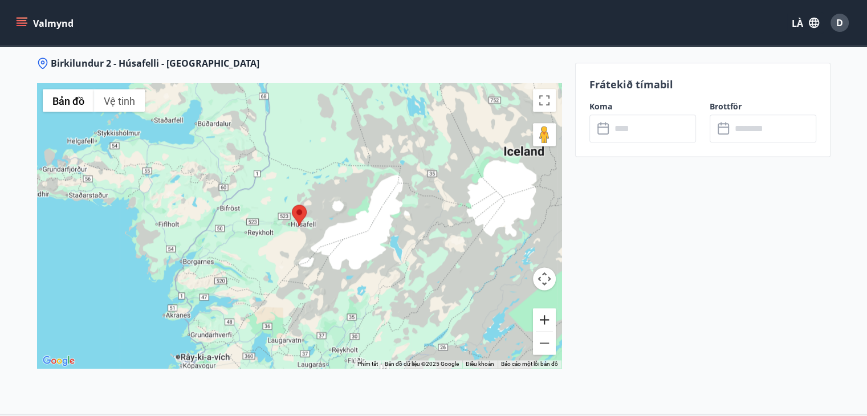
click at [545, 321] on button "Phóng tới" at bounding box center [544, 319] width 23 height 23
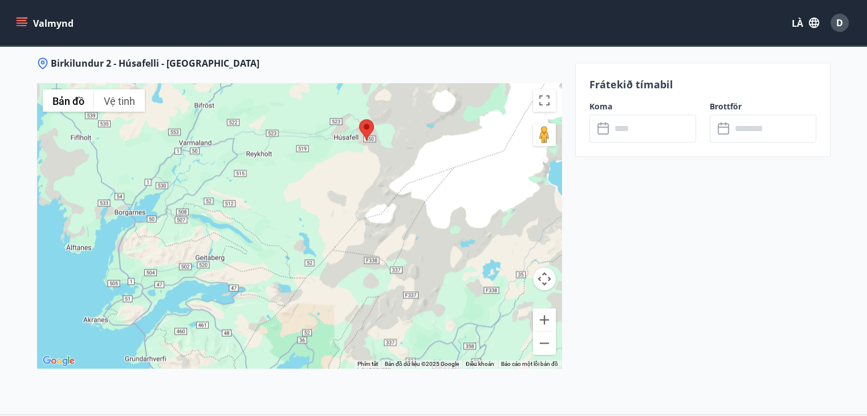
drag, startPoint x: 377, startPoint y: 290, endPoint x: 445, endPoint y: 203, distance: 110.5
click at [445, 203] on div at bounding box center [299, 225] width 524 height 285
click at [549, 350] on button "Thu nhỏ" at bounding box center [544, 343] width 23 height 23
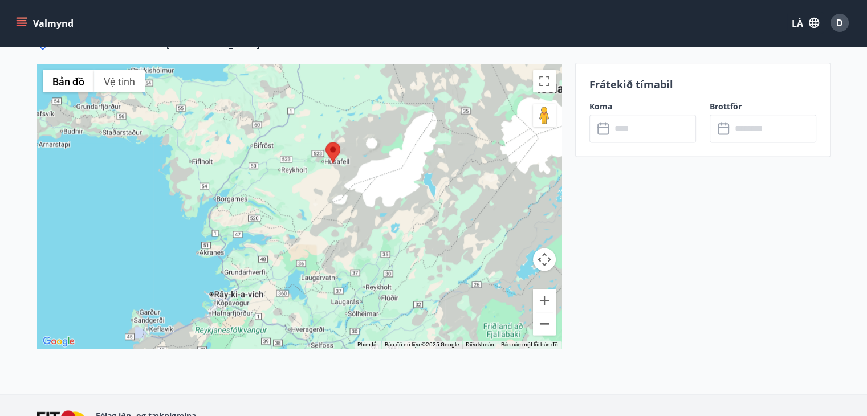
scroll to position [1518, 0]
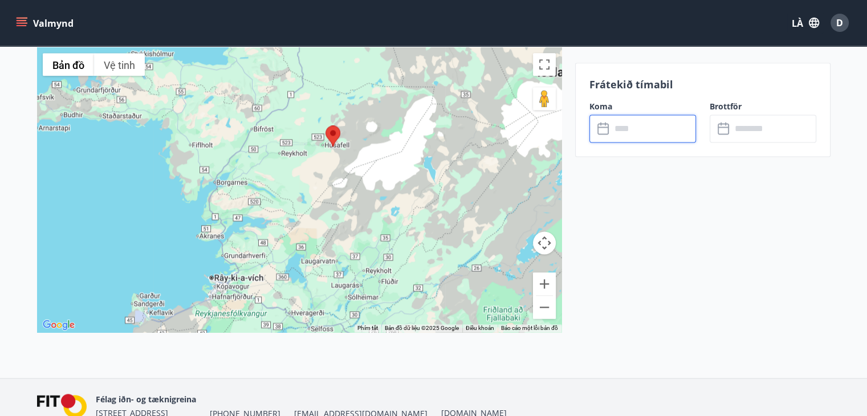
click at [634, 132] on input "text" at bounding box center [653, 129] width 85 height 28
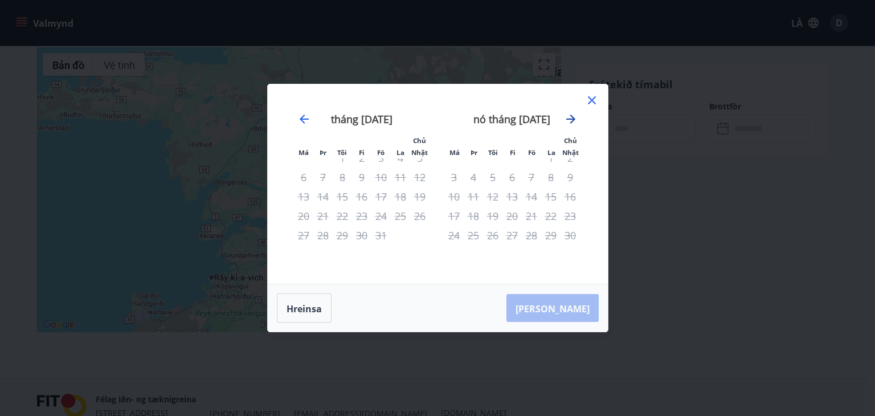
click at [572, 119] on icon "Tiến lên để chuyển sang tháng tiếp theo." at bounding box center [571, 119] width 9 height 9
click at [298, 117] on icon "Di chuyển lùi lại để chuyển về tháng trước." at bounding box center [305, 119] width 14 height 14
click at [568, 120] on icon "Tiến lên để chuyển sang tháng tiếp theo." at bounding box center [571, 119] width 14 height 14
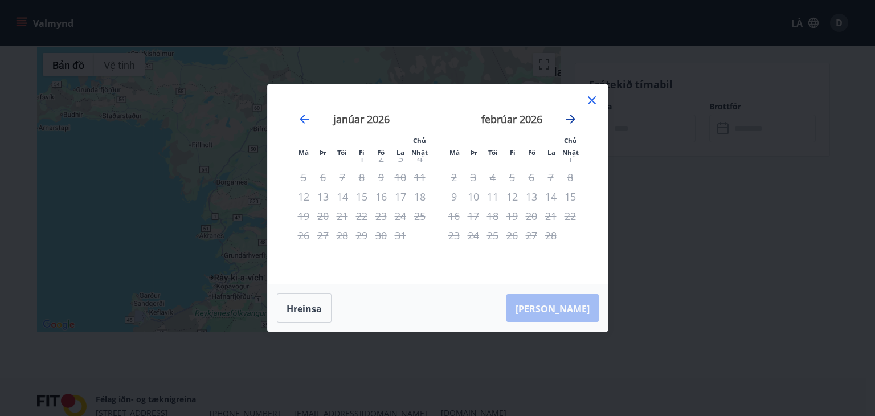
click at [568, 120] on icon "Tiến lên để chuyển sang tháng tiếp theo." at bounding box center [571, 119] width 14 height 14
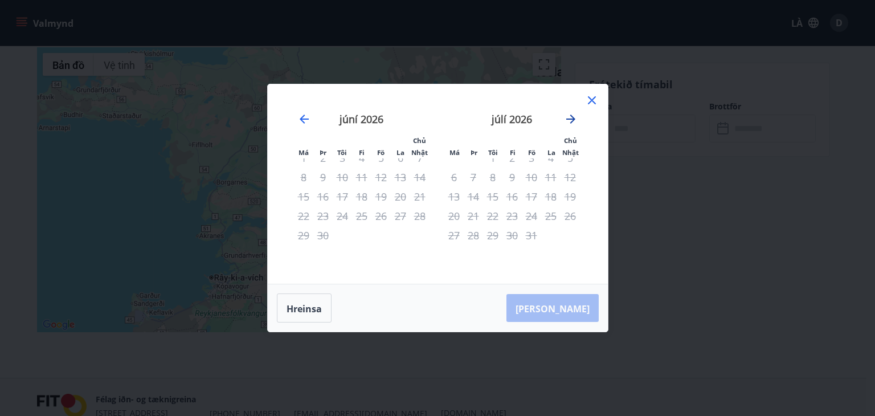
click at [568, 120] on icon "Tiến lên để chuyển sang tháng tiếp theo." at bounding box center [571, 119] width 14 height 14
click at [568, 119] on icon "Tiến lên để chuyển sang tháng tiếp theo." at bounding box center [571, 119] width 9 height 9
click at [570, 119] on icon "Tiến lên để chuyển sang tháng tiếp theo." at bounding box center [571, 119] width 9 height 9
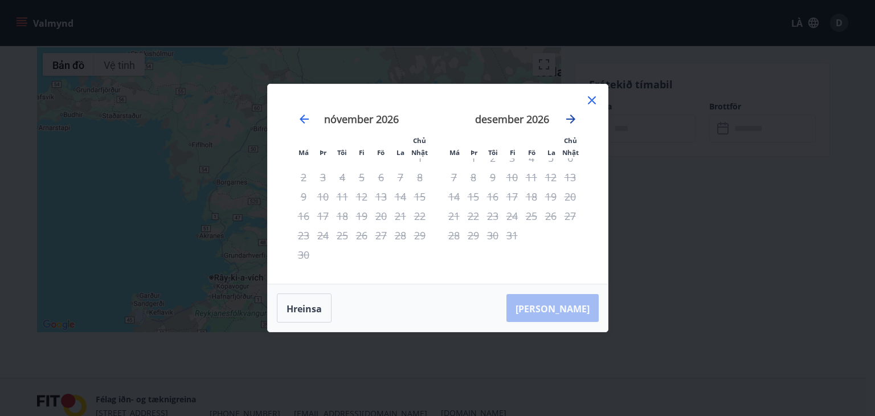
click at [570, 119] on icon "Tiến lên để chuyển sang tháng tiếp theo." at bounding box center [571, 119] width 9 height 9
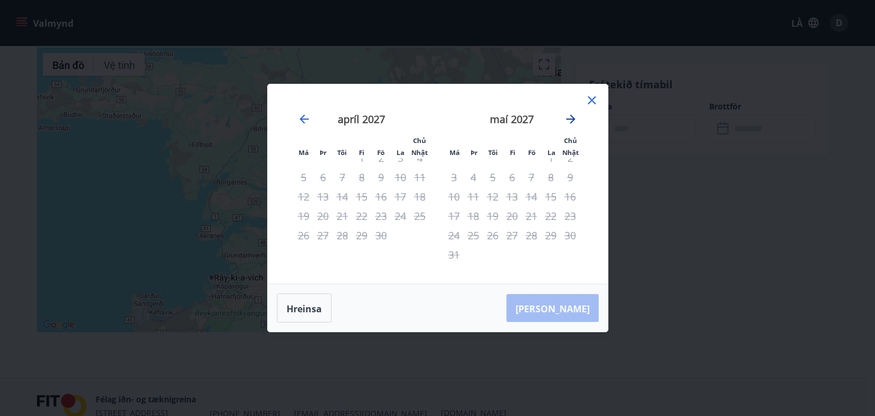
click at [570, 119] on icon "Tiến lên để chuyển sang tháng tiếp theo." at bounding box center [571, 119] width 9 height 9
click at [587, 105] on icon at bounding box center [592, 100] width 14 height 14
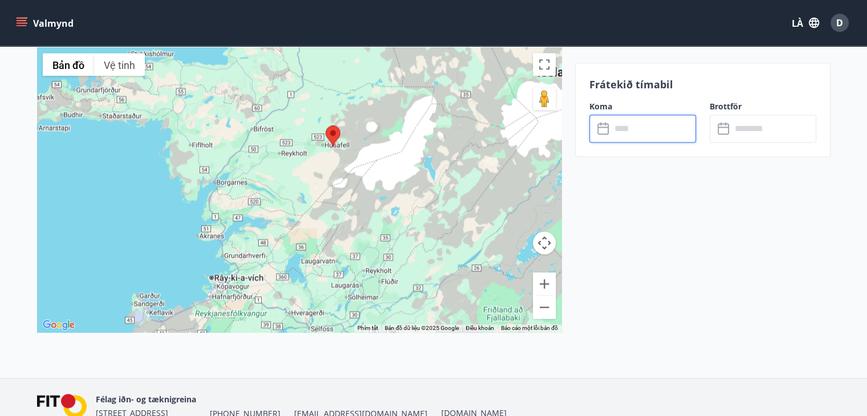
click at [659, 132] on input "text" at bounding box center [653, 129] width 85 height 28
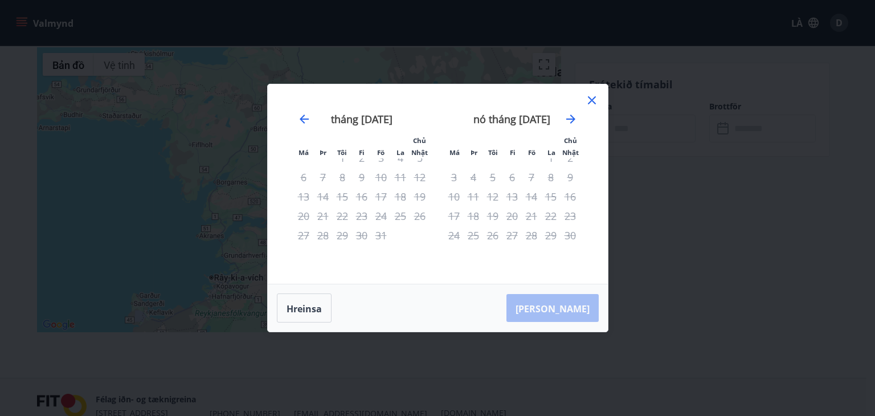
click at [454, 176] on div "3" at bounding box center [454, 177] width 19 height 19
click at [452, 177] on div "3" at bounding box center [454, 177] width 19 height 19
click at [447, 192] on div "10" at bounding box center [454, 196] width 19 height 19
drag, startPoint x: 456, startPoint y: 200, endPoint x: 460, endPoint y: 193, distance: 7.9
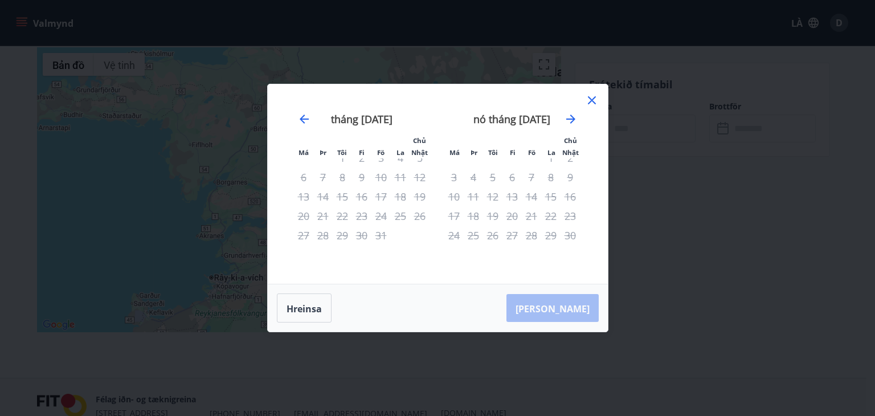
click at [456, 198] on div "10" at bounding box center [454, 196] width 19 height 19
click at [473, 260] on div "nó tháng 11 năm 2025 1 2 3 4 5 6 7 8 9 10 11 12 13 14 15 16 17 18 19 20 21 22 2…" at bounding box center [512, 191] width 150 height 187
click at [497, 239] on div "26" at bounding box center [492, 235] width 19 height 19
click at [497, 238] on div "26" at bounding box center [492, 235] width 19 height 19
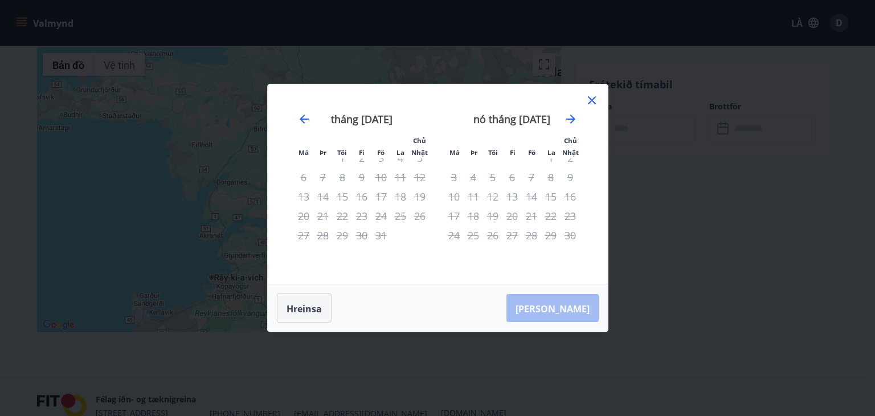
click at [291, 302] on font "Hreinsa" at bounding box center [304, 309] width 35 height 14
click at [312, 311] on font "Hreinsa" at bounding box center [304, 308] width 35 height 13
click at [594, 103] on icon at bounding box center [592, 100] width 8 height 8
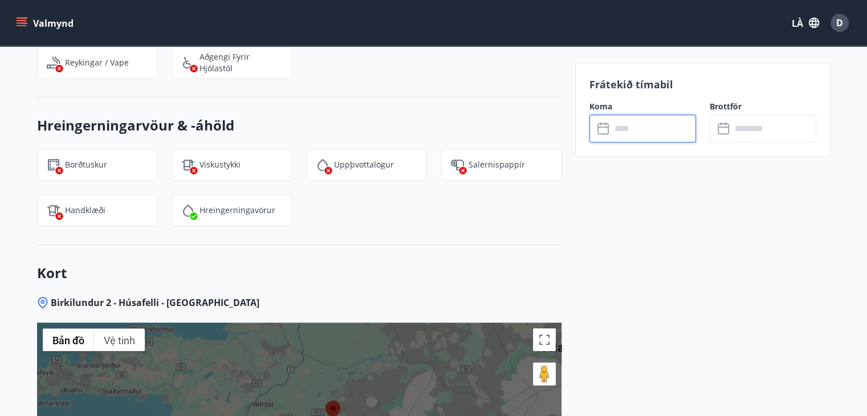
scroll to position [1233, 0]
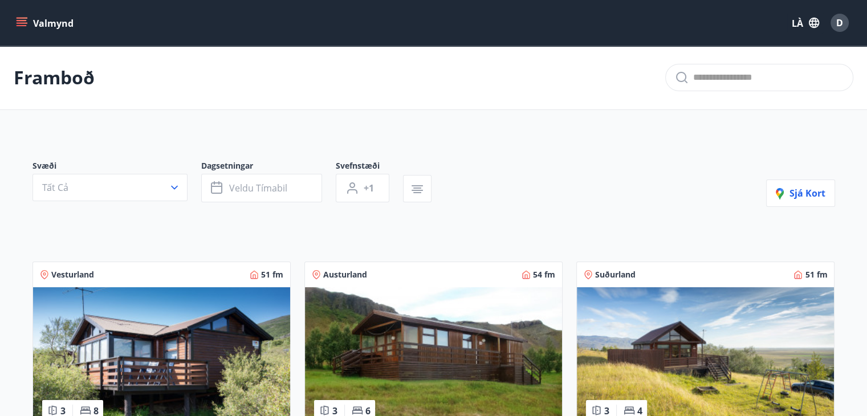
click at [659, 28] on font "D" at bounding box center [839, 23] width 7 height 13
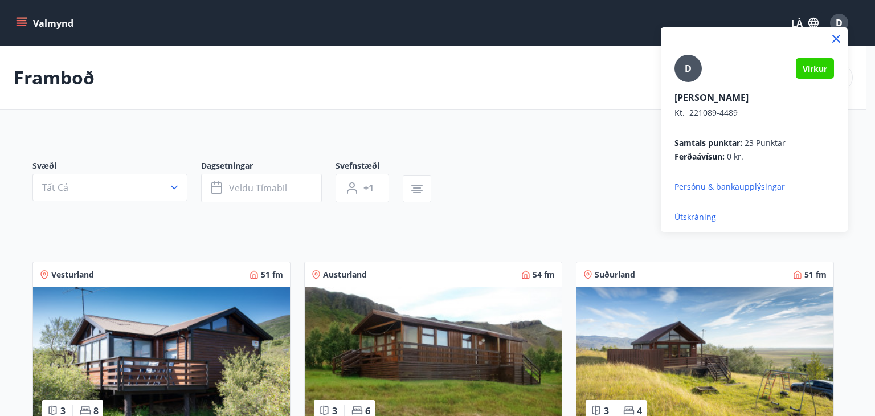
click at [659, 107] on font "221089-4489" at bounding box center [714, 112] width 48 height 11
click at [659, 99] on font "[PERSON_NAME]" at bounding box center [712, 97] width 74 height 13
click at [659, 71] on font "Virkur" at bounding box center [815, 68] width 25 height 11
click at [659, 70] on div "Virkur" at bounding box center [815, 68] width 38 height 21
click at [659, 186] on font "Persónu & bankaupplýsingar" at bounding box center [730, 186] width 111 height 11
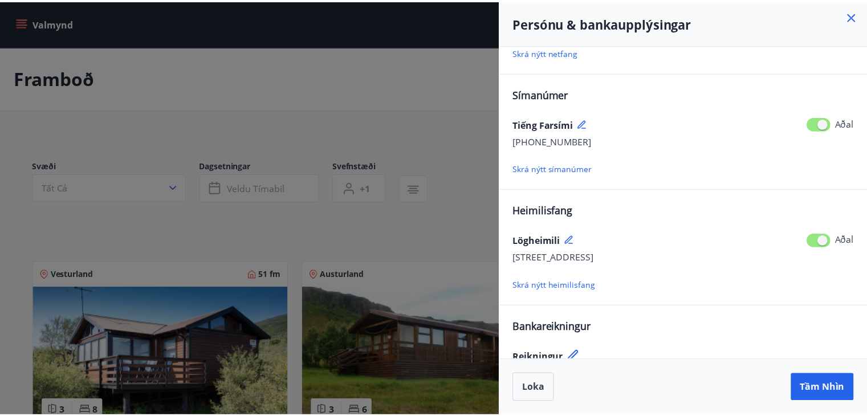
scroll to position [121, 0]
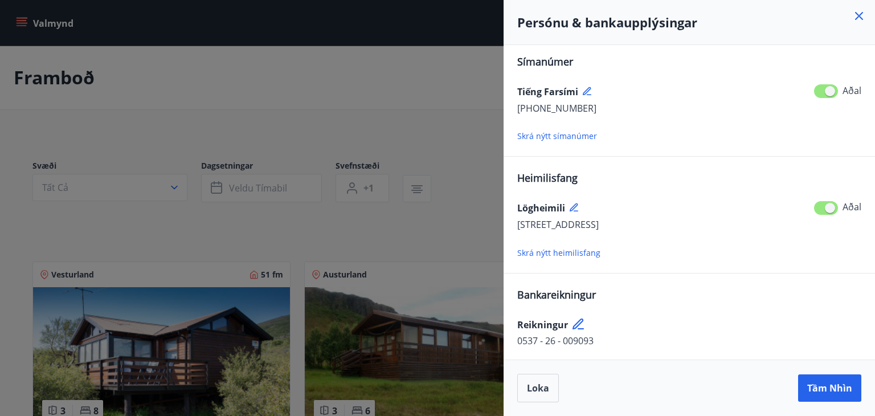
click at [418, 96] on div at bounding box center [437, 208] width 875 height 416
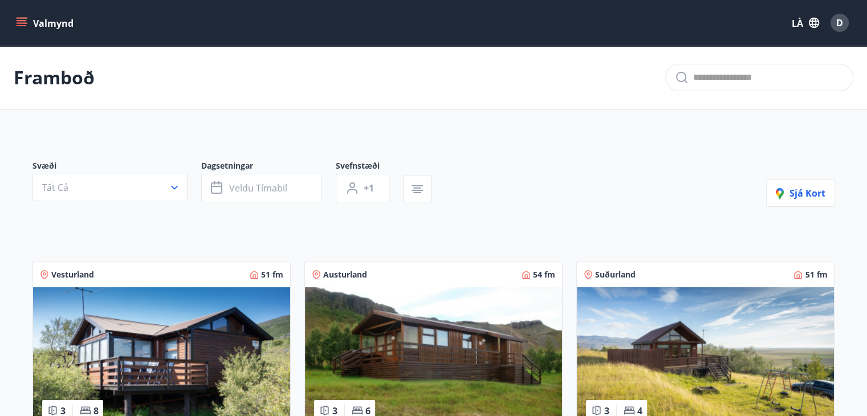
click at [659, 20] on icon "button" at bounding box center [814, 23] width 10 height 10
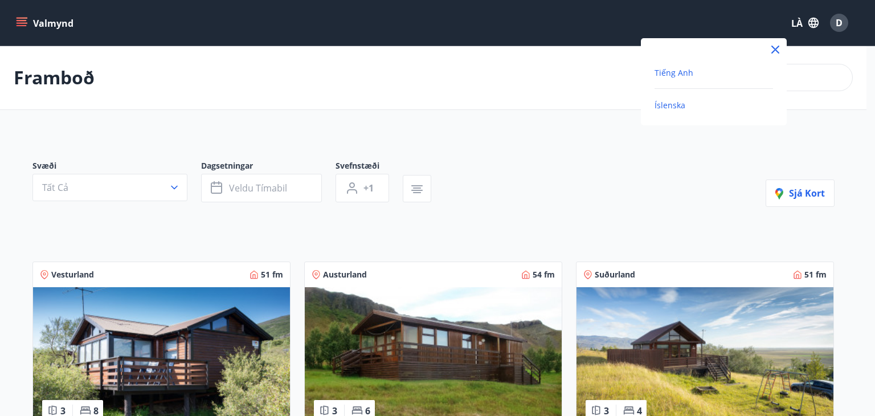
click at [659, 71] on font "Tiếng Anh" at bounding box center [674, 72] width 39 height 11
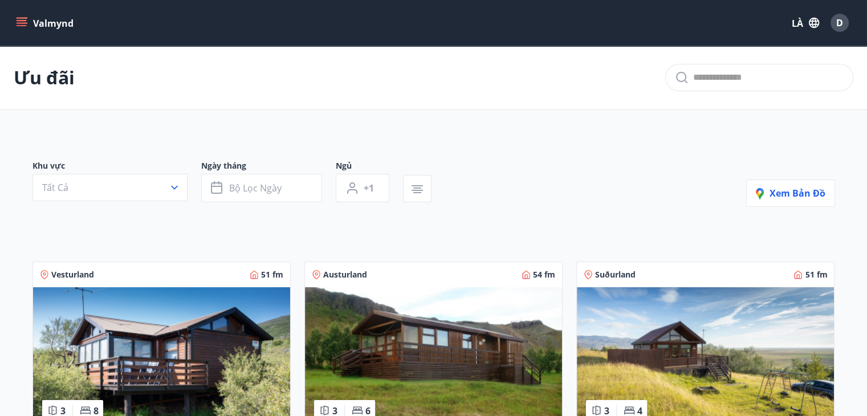
click at [659, 19] on font "D" at bounding box center [839, 23] width 7 height 13
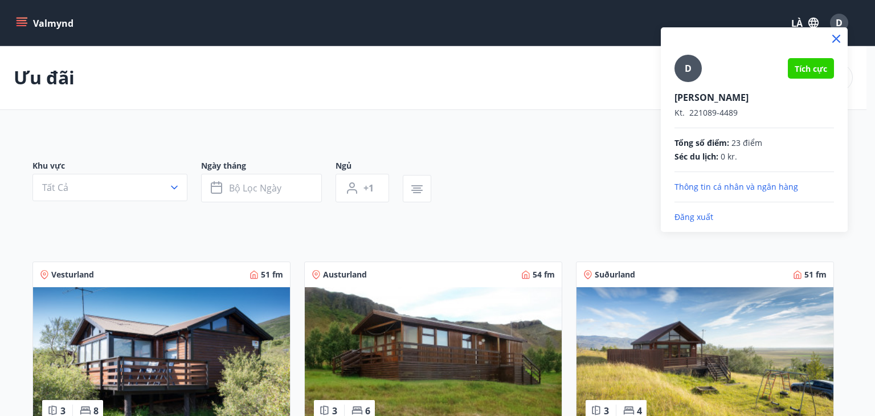
click at [659, 74] on div "Tích cực" at bounding box center [811, 68] width 46 height 21
click at [581, 190] on div at bounding box center [437, 208] width 875 height 416
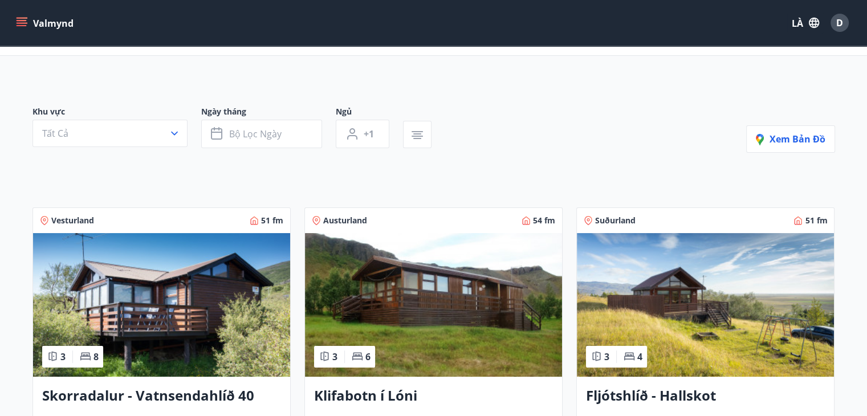
scroll to position [57, 0]
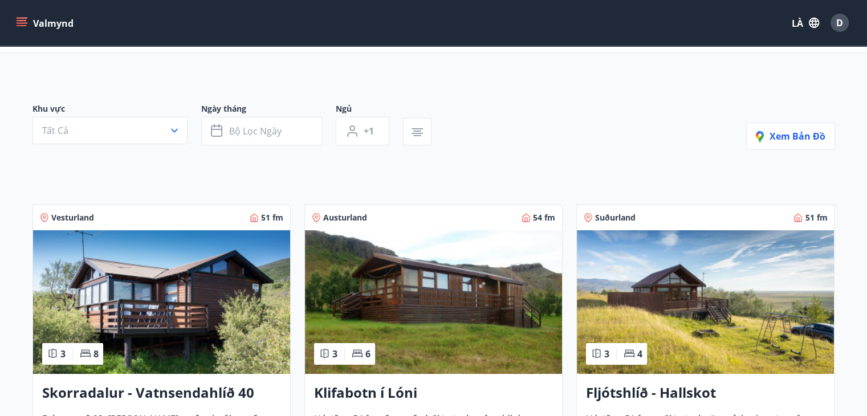
click at [16, 20] on icon "thực đơn" at bounding box center [21, 22] width 11 height 11
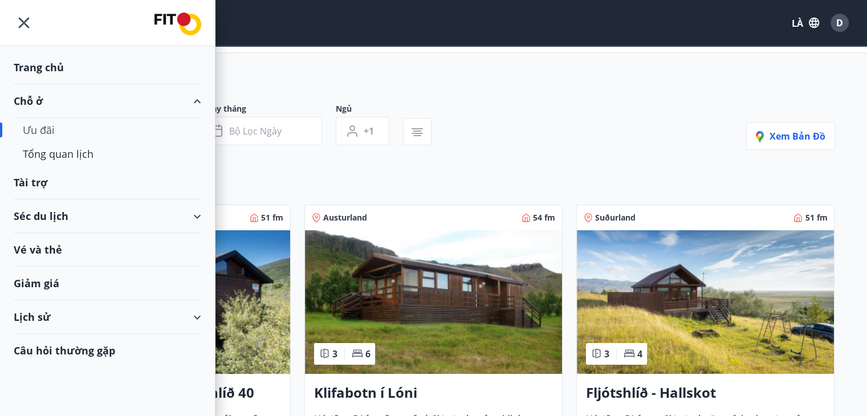
click at [42, 67] on font "Trang chủ" at bounding box center [39, 67] width 50 height 14
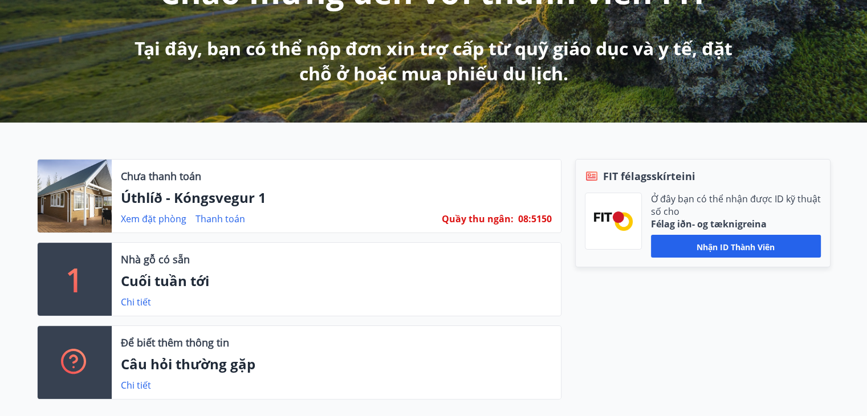
scroll to position [285, 0]
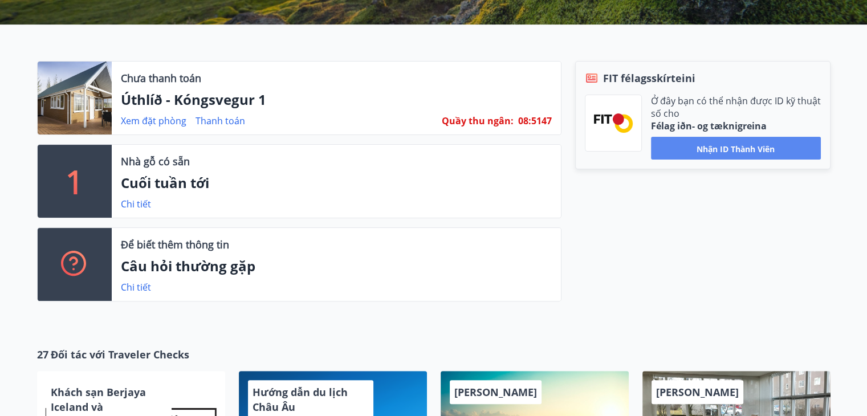
click at [659, 148] on font "Nhận ID thành viên" at bounding box center [736, 148] width 78 height 11
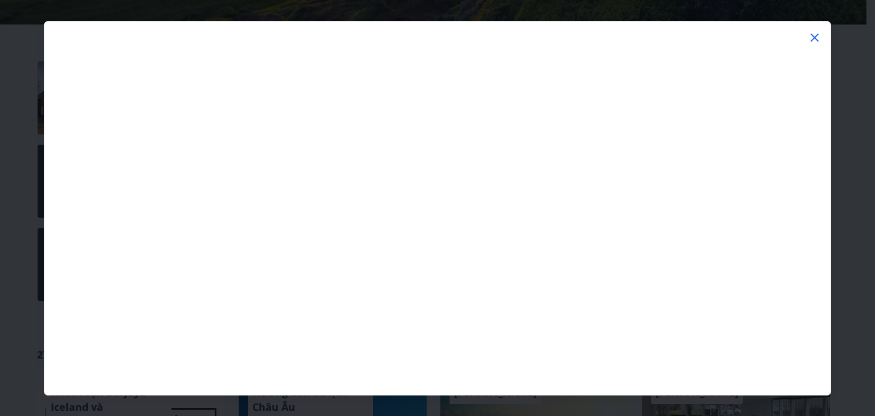
click at [659, 39] on icon at bounding box center [815, 38] width 8 height 8
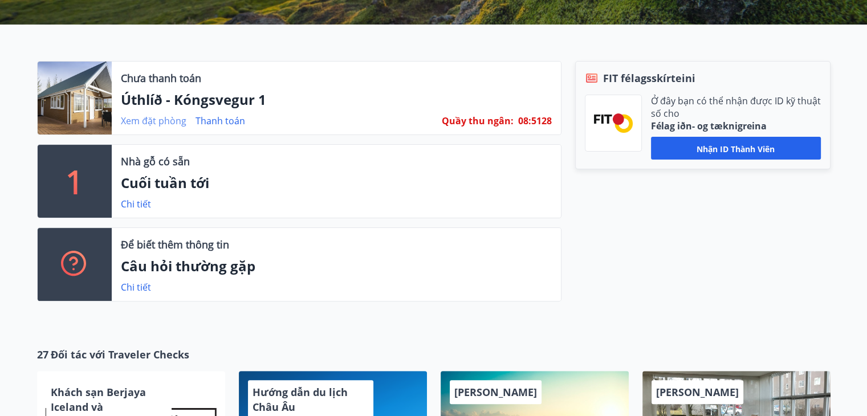
click at [164, 118] on font "Xem đặt phòng" at bounding box center [154, 121] width 66 height 13
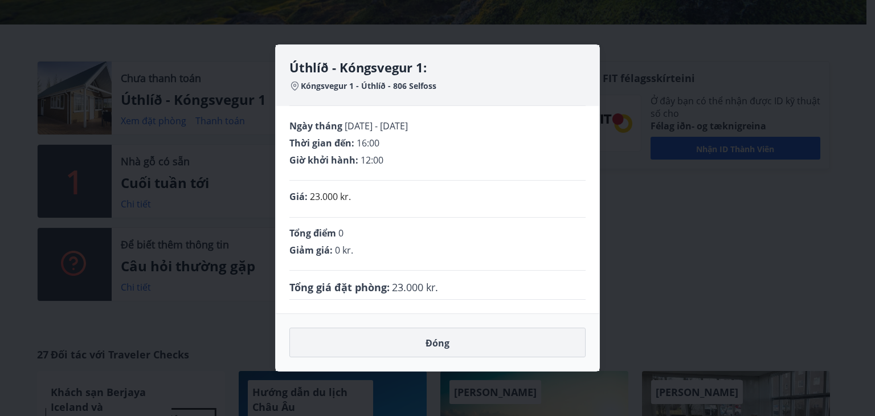
click at [443, 344] on font "Đóng" at bounding box center [438, 343] width 24 height 13
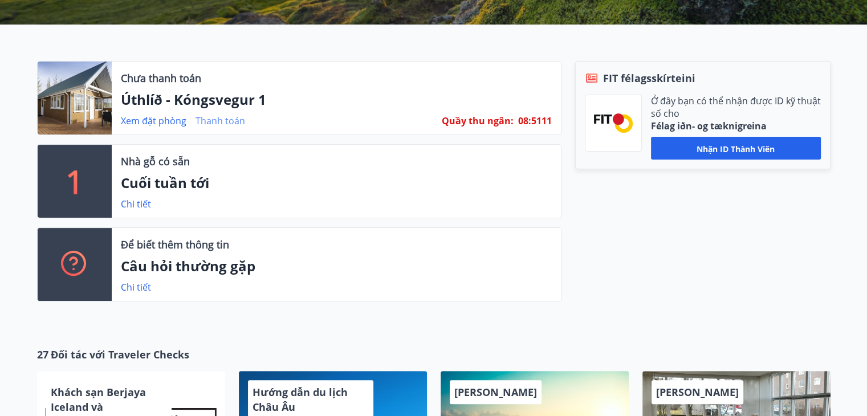
click at [211, 122] on font "Thanh toán" at bounding box center [221, 121] width 50 height 13
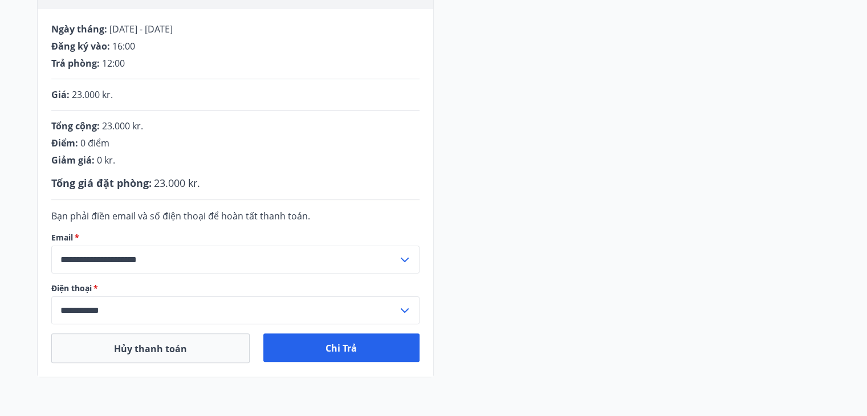
scroll to position [228, 0]
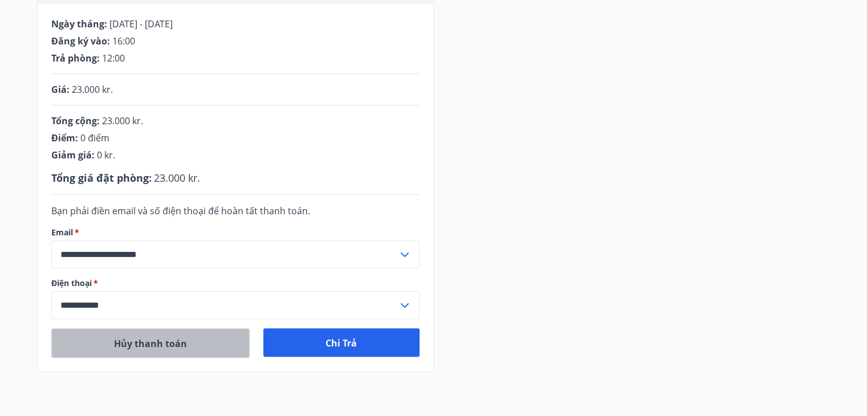
click at [190, 344] on button "Hủy thanh toán" at bounding box center [150, 343] width 199 height 30
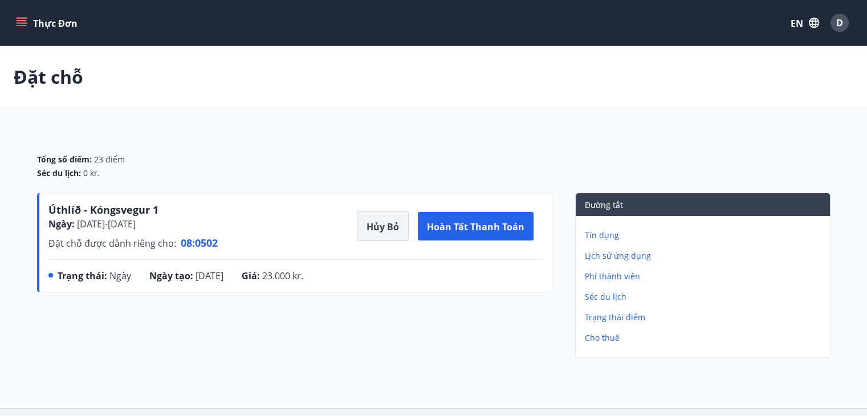
click at [378, 229] on font "Hủy bỏ" at bounding box center [382, 227] width 32 height 13
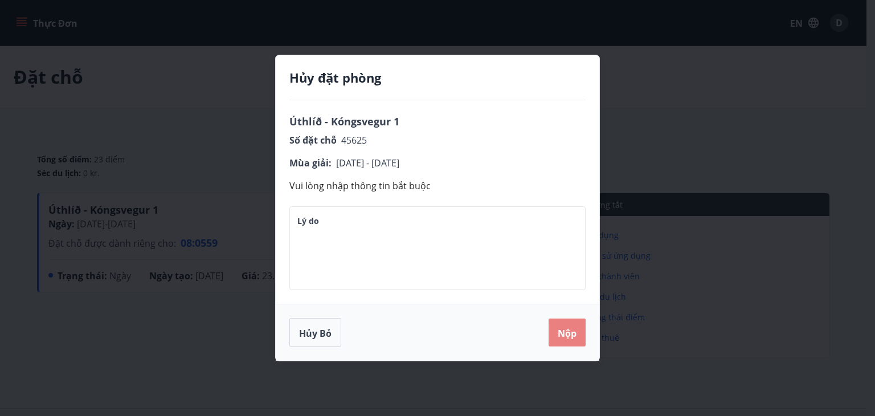
click at [567, 340] on button "Nộp" at bounding box center [567, 333] width 37 height 28
click at [568, 337] on font "Nộp" at bounding box center [567, 333] width 19 height 13
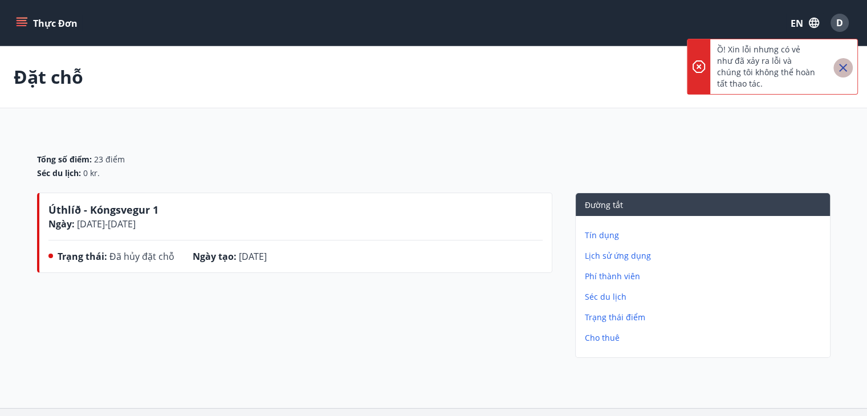
click at [659, 68] on icon "Đóng" at bounding box center [843, 68] width 14 height 14
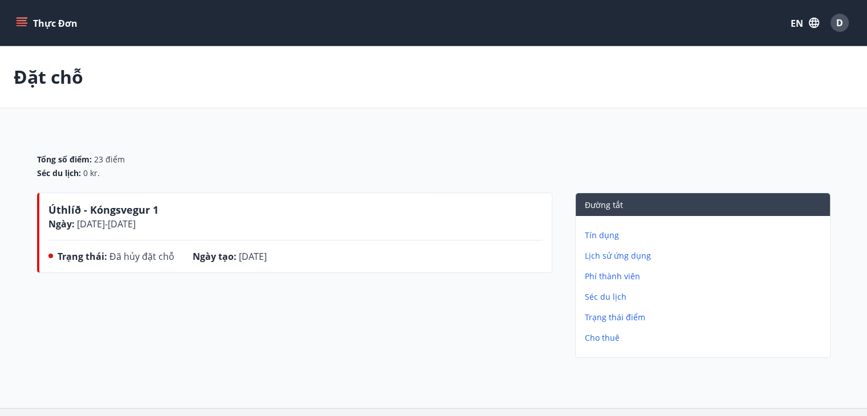
click at [23, 23] on icon "thực đơn" at bounding box center [23, 22] width 13 height 1
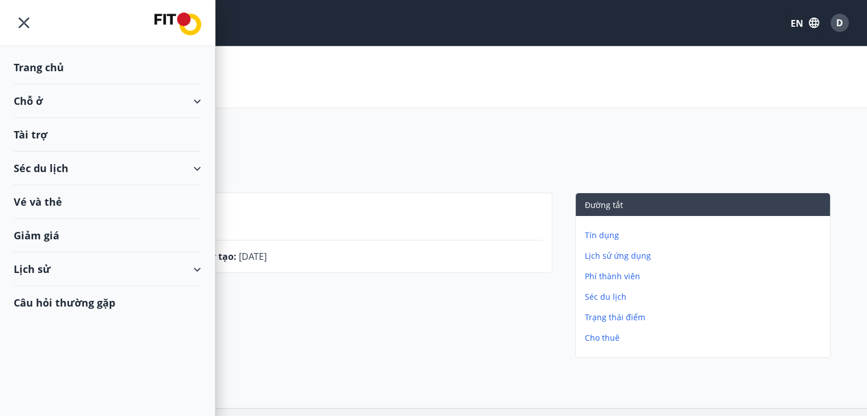
click at [91, 67] on div "Trang chủ" at bounding box center [108, 68] width 188 height 34
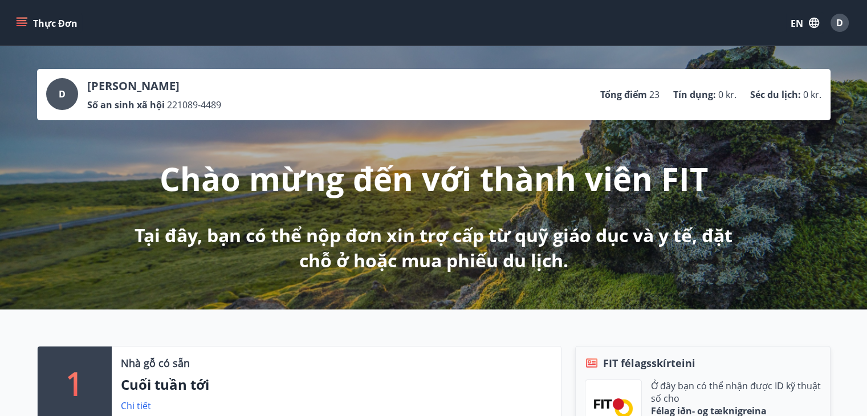
click at [34, 21] on font "Thực đơn" at bounding box center [55, 23] width 44 height 13
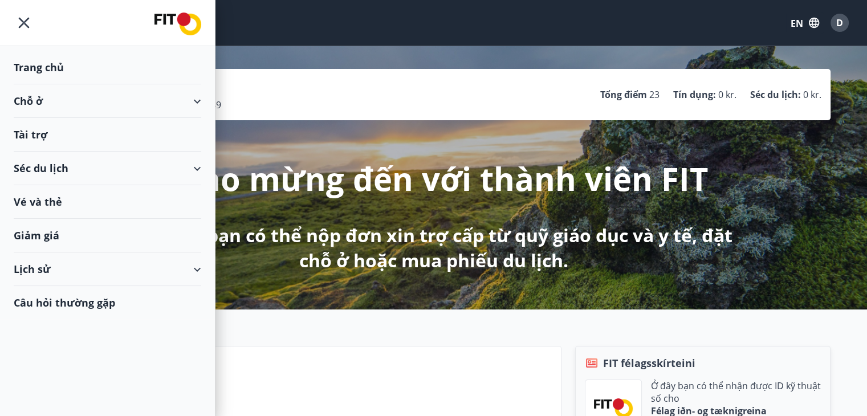
click at [44, 236] on font "Giảm giá" at bounding box center [37, 236] width 46 height 14
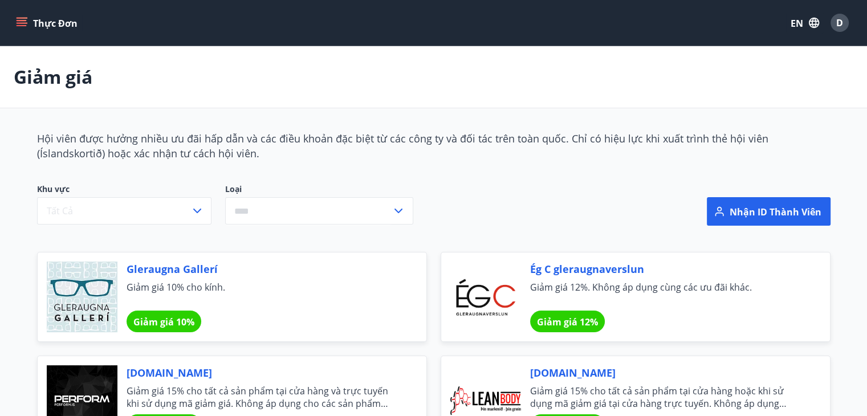
click at [659, 19] on font "D" at bounding box center [839, 23] width 7 height 13
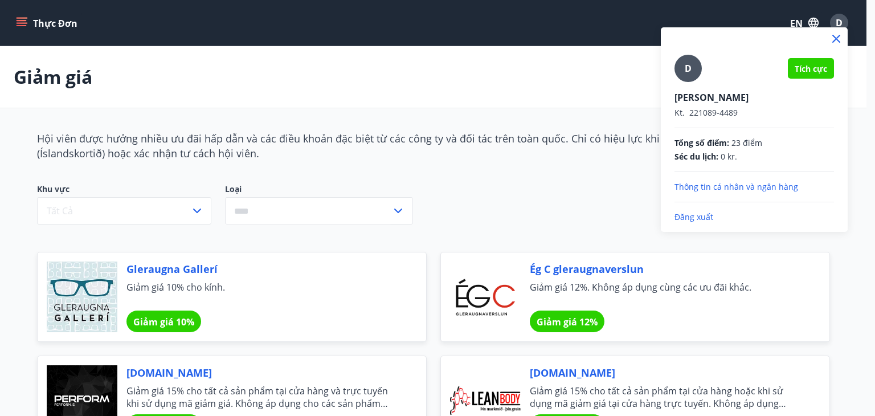
click at [659, 218] on font "Đăng xuất" at bounding box center [694, 216] width 39 height 11
click at [659, 217] on font "Đăng xuất" at bounding box center [694, 216] width 39 height 11
click at [659, 215] on font "Đăng xuất" at bounding box center [694, 216] width 39 height 11
click at [659, 216] on font "Đăng xuất" at bounding box center [694, 216] width 39 height 11
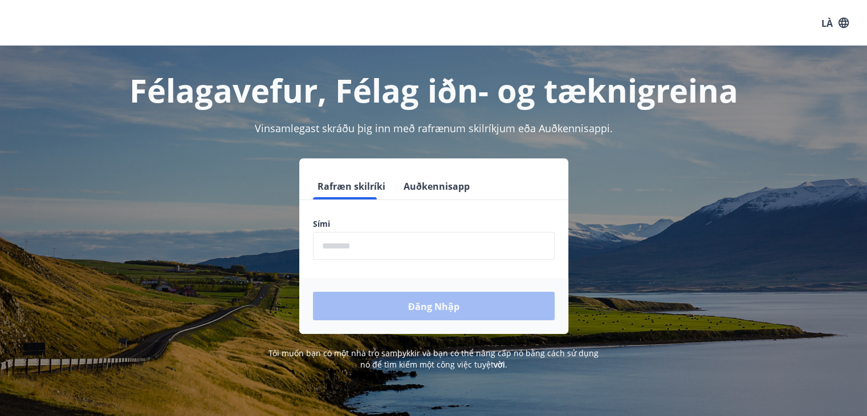
click at [378, 243] on input "phone" at bounding box center [434, 246] width 242 height 28
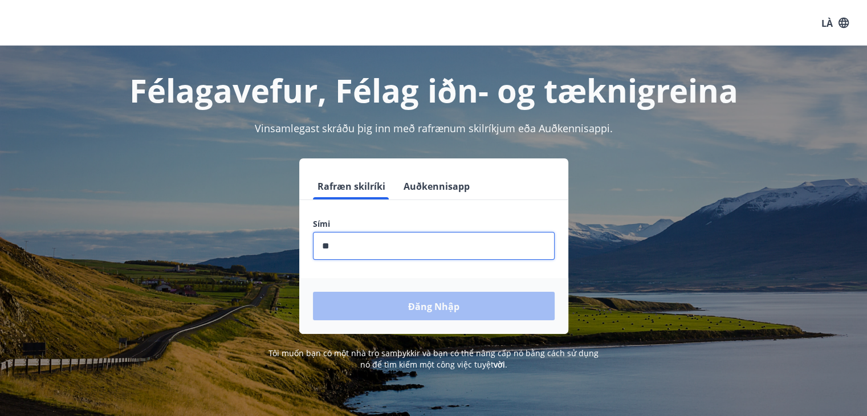
type input "*"
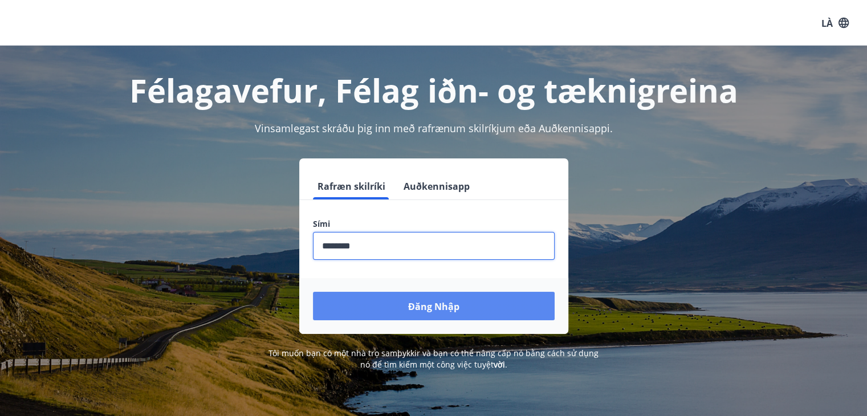
type input "********"
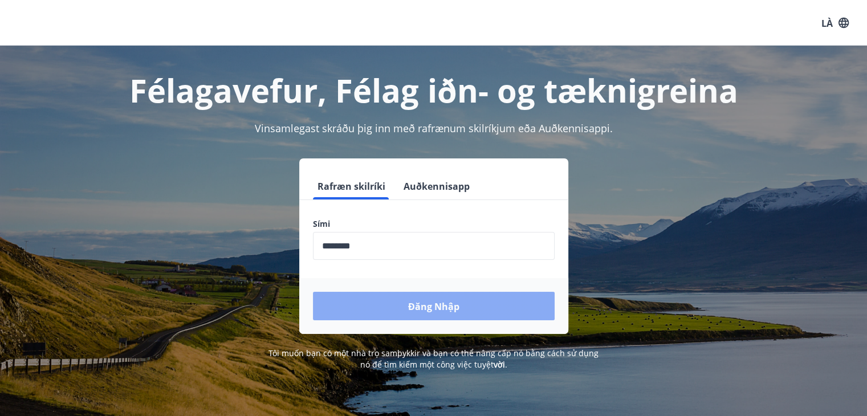
click at [423, 307] on font "Đăng nhập" at bounding box center [433, 306] width 51 height 13
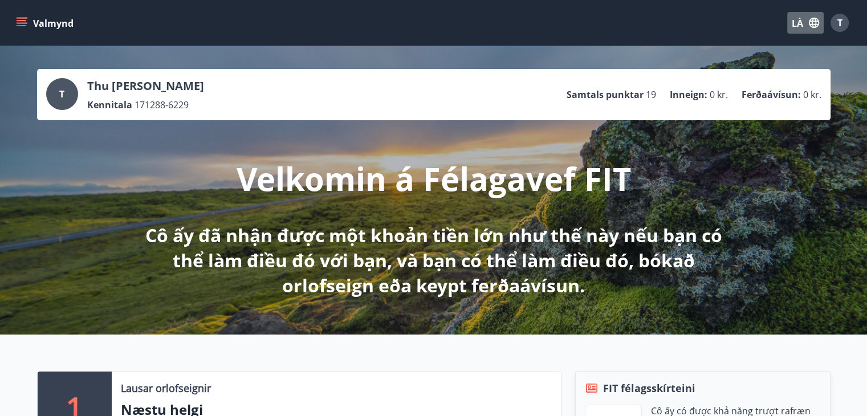
click at [803, 22] on button "LÀ" at bounding box center [805, 23] width 36 height 22
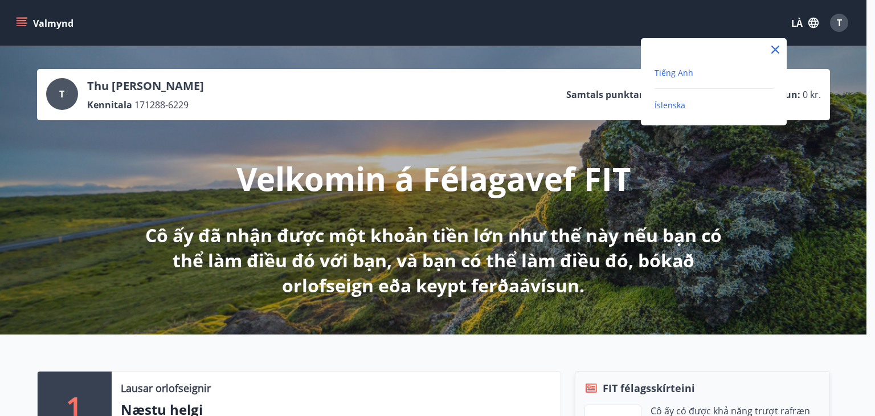
click at [675, 76] on font "Tiếng Anh" at bounding box center [674, 72] width 39 height 11
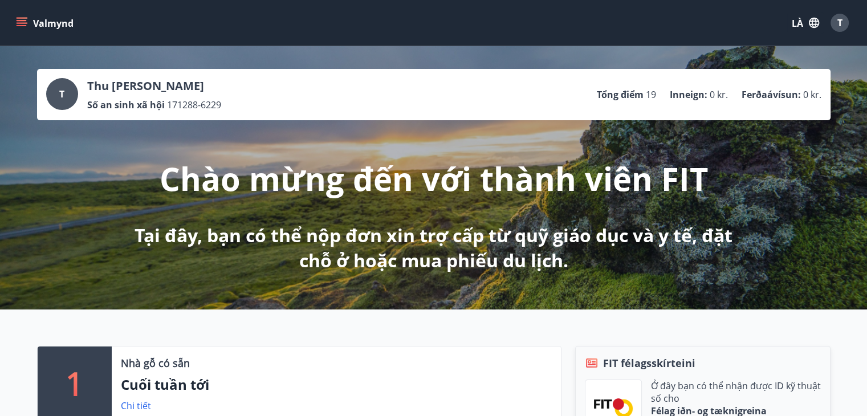
click at [60, 95] on font "T" at bounding box center [61, 94] width 5 height 13
click at [24, 20] on icon "thực đơn" at bounding box center [22, 20] width 10 height 1
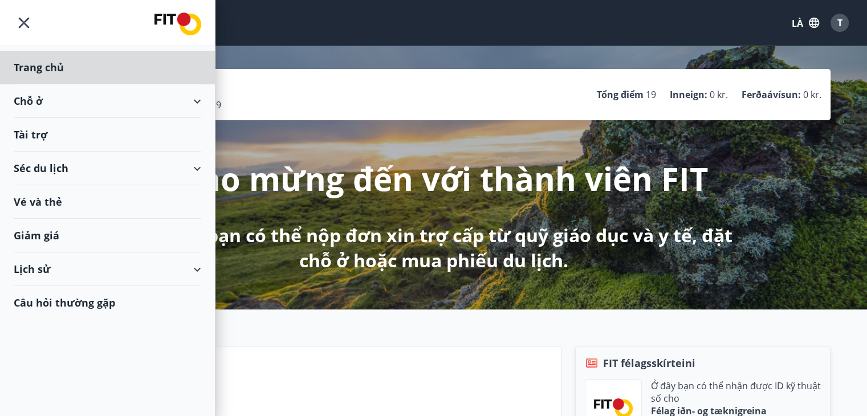
click at [47, 135] on div "Tài trợ" at bounding box center [108, 135] width 188 height 34
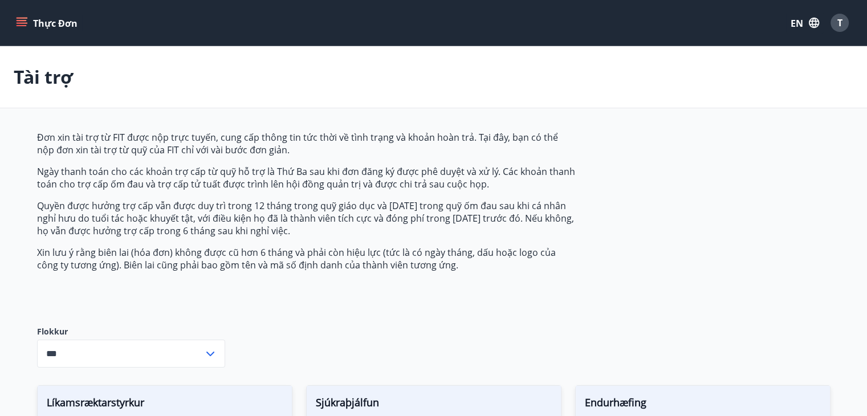
type input "***"
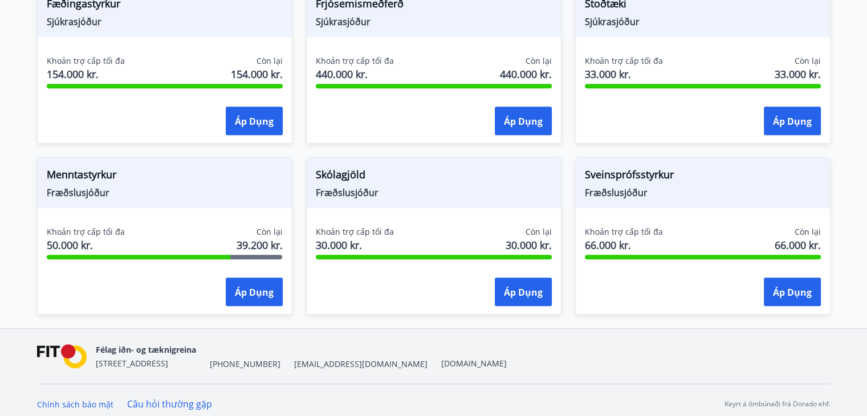
scroll to position [919, 0]
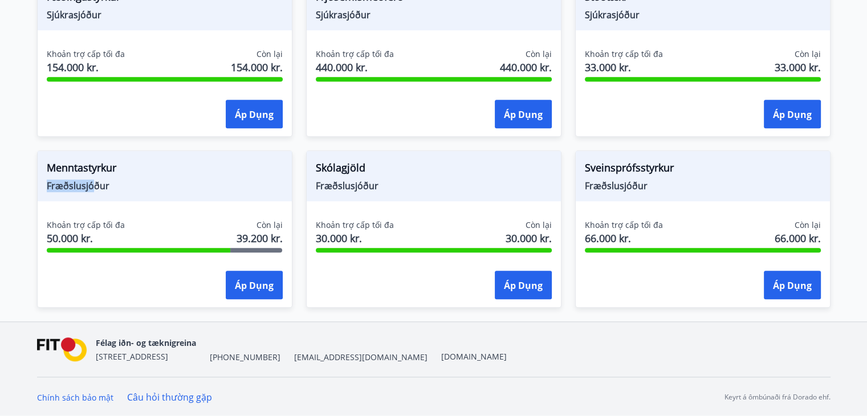
drag, startPoint x: 116, startPoint y: 162, endPoint x: 93, endPoint y: 205, distance: 48.7
click at [93, 205] on div "Menntastyrkur Fræðslusjóður Khoản trợ cấp tối đa 50.000 kr. Còn lại 39.200 kr. …" at bounding box center [164, 228] width 255 height 157
drag, startPoint x: 39, startPoint y: 150, endPoint x: 139, endPoint y: 213, distance: 118.3
click at [139, 213] on div "Menntastyrkur Fræðslusjóður Khoản trợ cấp tối đa 50.000 kr. Còn lại 39.200 kr. …" at bounding box center [157, 222] width 269 height 171
click at [131, 164] on span "Menntastyrkur" at bounding box center [165, 169] width 236 height 19
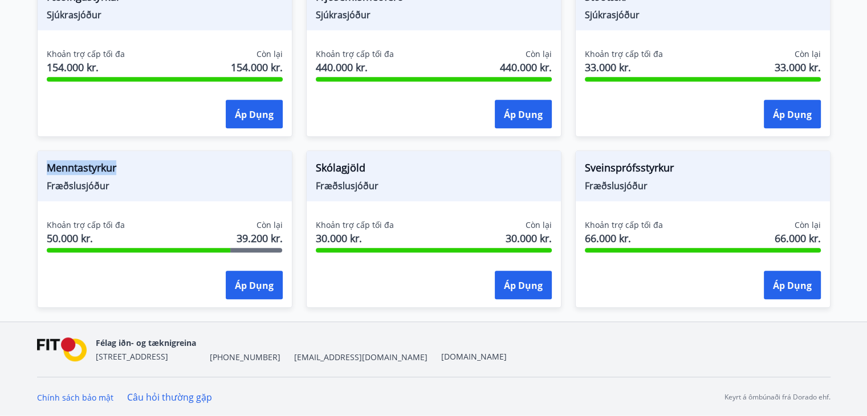
drag, startPoint x: 141, startPoint y: 158, endPoint x: 36, endPoint y: 172, distance: 105.8
click at [36, 173] on div "Menntastyrkur Fræðslusjóður Khoản trợ cấp tối đa 50.000 kr. Còn lại 39.200 kr. …" at bounding box center [157, 222] width 269 height 171
drag, startPoint x: 48, startPoint y: 198, endPoint x: 105, endPoint y: 174, distance: 61.3
click at [105, 174] on div "Menntastyrkur Fræðslusjóður" at bounding box center [165, 176] width 254 height 50
click at [135, 156] on div "Menntastyrkur Fræðslusjóður" at bounding box center [165, 176] width 254 height 50
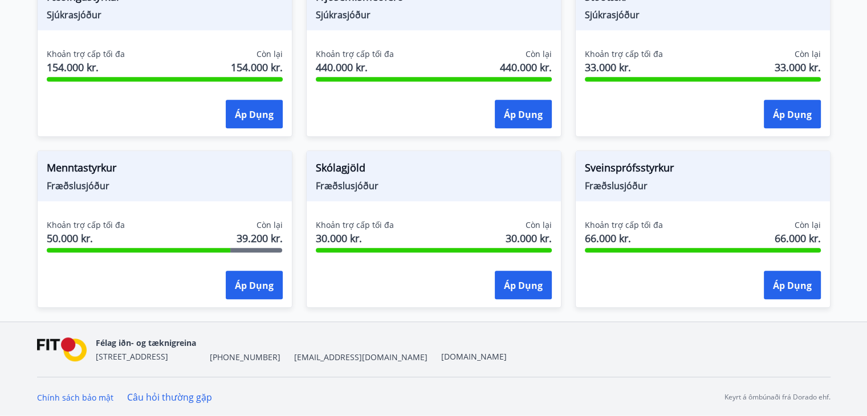
click at [114, 186] on span "Fræðslusjóður" at bounding box center [165, 186] width 236 height 13
drag, startPoint x: 99, startPoint y: 197, endPoint x: 47, endPoint y: 157, distance: 65.5
click at [47, 157] on div "Menntastyrkur Fræðslusjóður" at bounding box center [165, 176] width 254 height 50
drag, startPoint x: 150, startPoint y: 196, endPoint x: 42, endPoint y: 155, distance: 115.6
click at [43, 154] on div "Menntastyrkur Fræðslusjóður" at bounding box center [165, 176] width 254 height 50
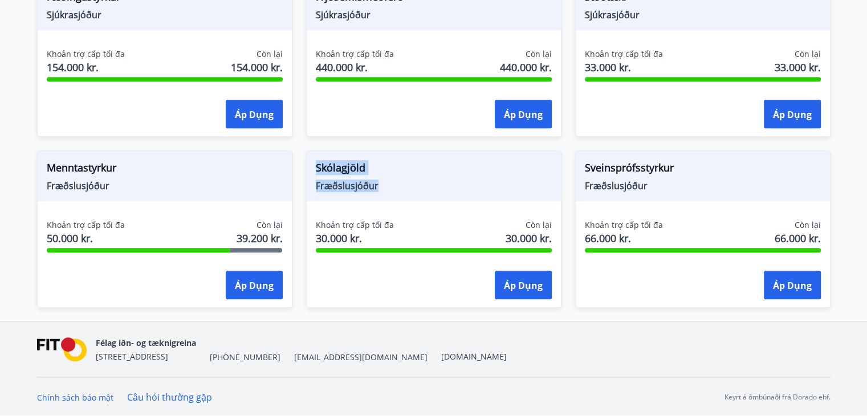
drag, startPoint x: 391, startPoint y: 189, endPoint x: 306, endPoint y: 153, distance: 92.5
click at [307, 153] on div "Skólagjöld Fræðslusjóður" at bounding box center [434, 176] width 254 height 50
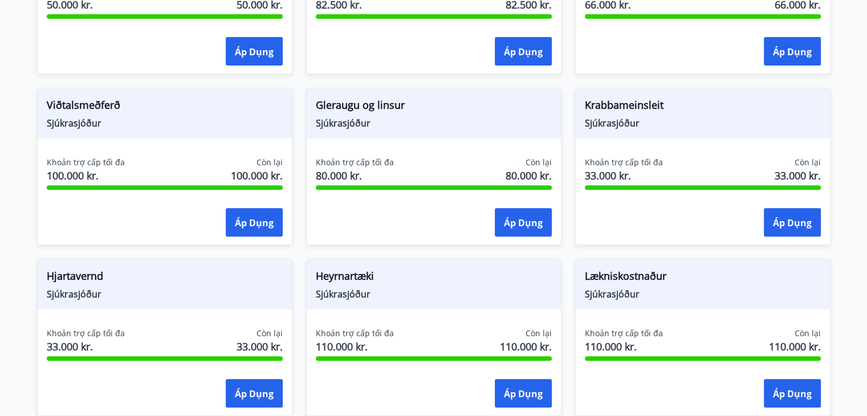
scroll to position [463, 0]
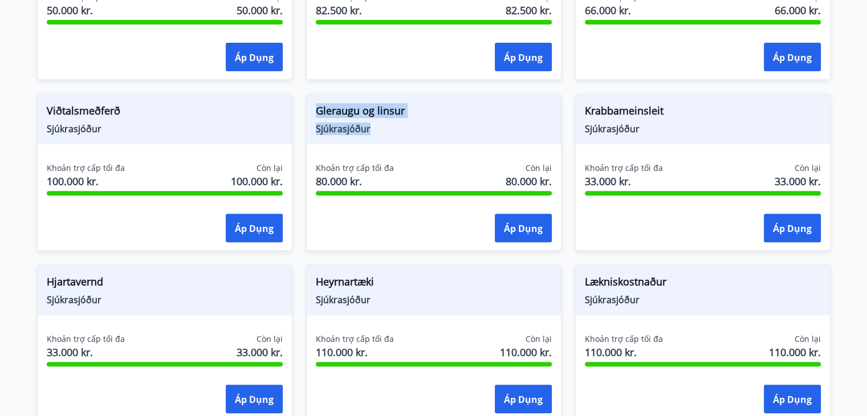
drag, startPoint x: 419, startPoint y: 119, endPoint x: 319, endPoint y: 102, distance: 101.8
click at [319, 102] on div "Gleraugu og linsur Sjúkrasjóður" at bounding box center [434, 119] width 254 height 50
click at [506, 118] on span "Gleraugu og linsur" at bounding box center [434, 112] width 236 height 19
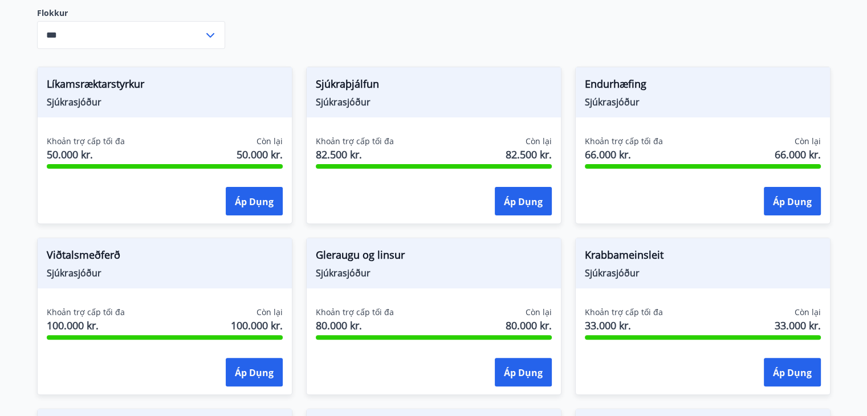
scroll to position [292, 0]
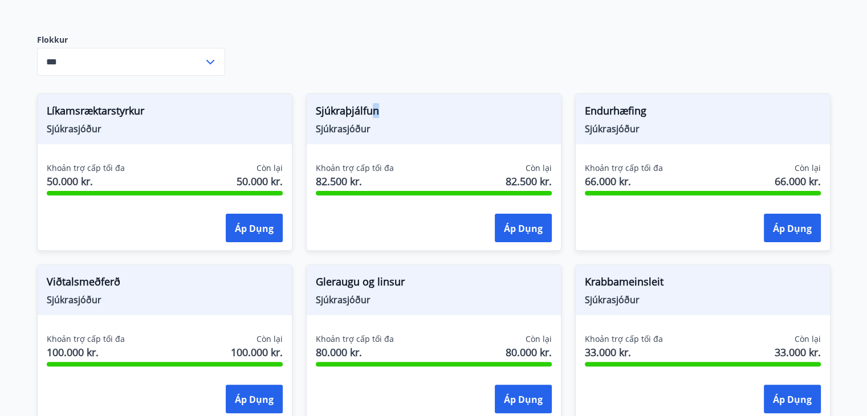
drag, startPoint x: 462, startPoint y: 127, endPoint x: 372, endPoint y: 99, distance: 94.3
click at [372, 99] on div "Sjúkraþjálfun Sjúkrasjóður" at bounding box center [434, 119] width 254 height 50
click at [378, 135] on span "Sjúkrasjóður" at bounding box center [434, 129] width 236 height 13
drag, startPoint x: 370, startPoint y: 132, endPoint x: 315, endPoint y: 103, distance: 63.2
click at [315, 103] on div "Sjúkraþjálfun Sjúkrasjóður" at bounding box center [434, 119] width 254 height 50
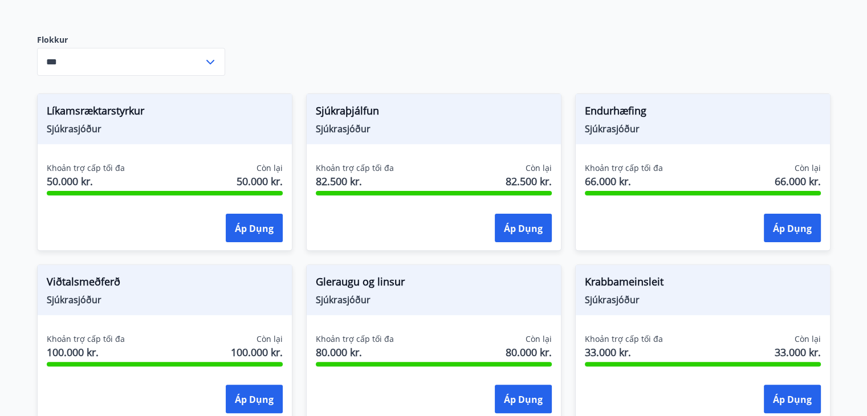
click at [440, 73] on div "Đơn xin tài trợ từ FIT được nộp trực tuyến, cung cấp thông tin tức thời về tình…" at bounding box center [433, 393] width 793 height 1109
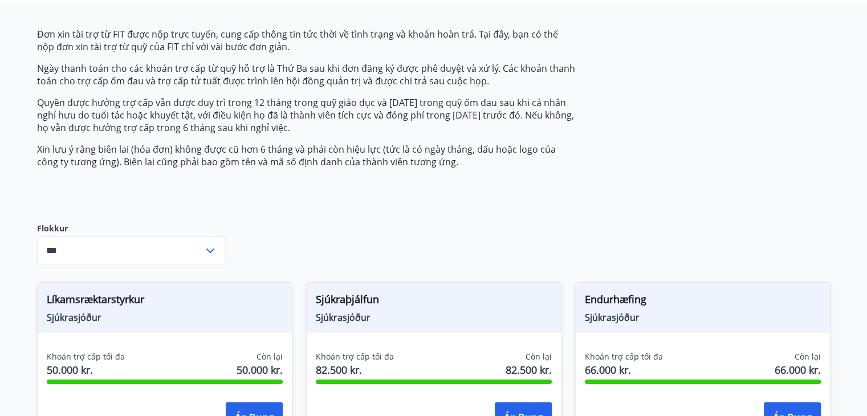
scroll to position [121, 0]
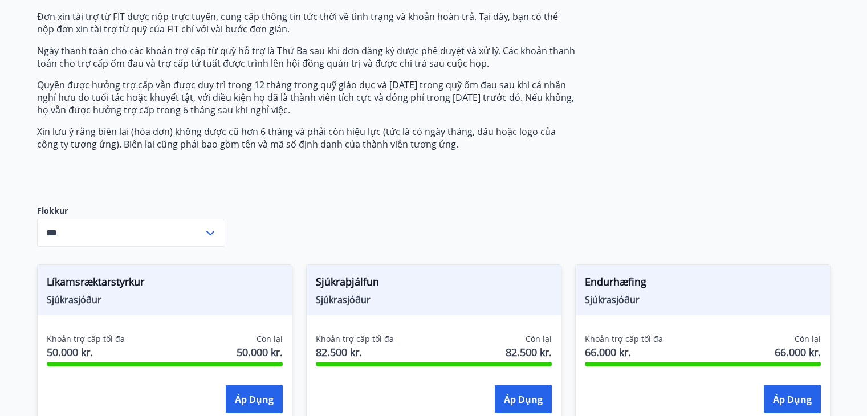
click at [210, 228] on icon at bounding box center [210, 233] width 14 height 14
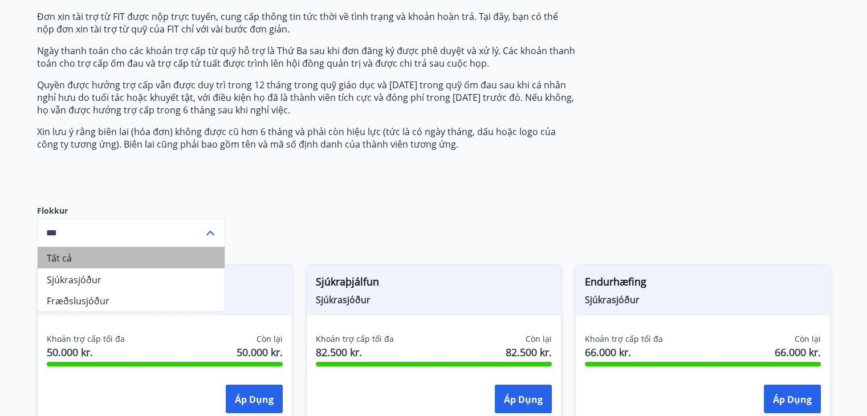
click at [125, 247] on li "Tất cả" at bounding box center [131, 258] width 187 height 22
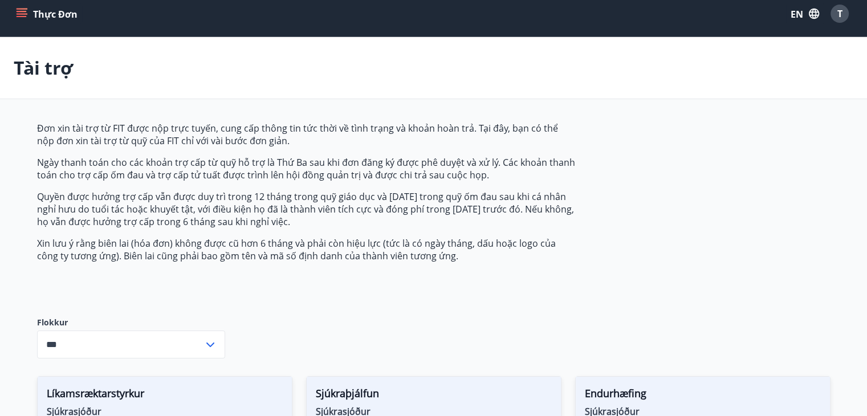
scroll to position [0, 0]
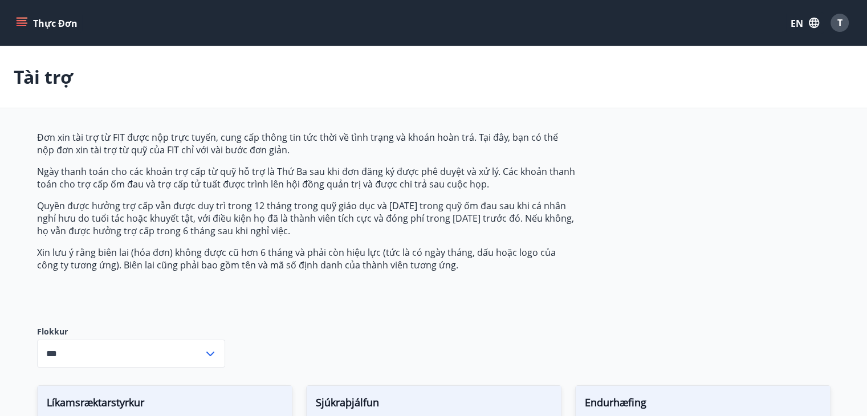
click at [814, 23] on icon "button" at bounding box center [814, 23] width 13 height 13
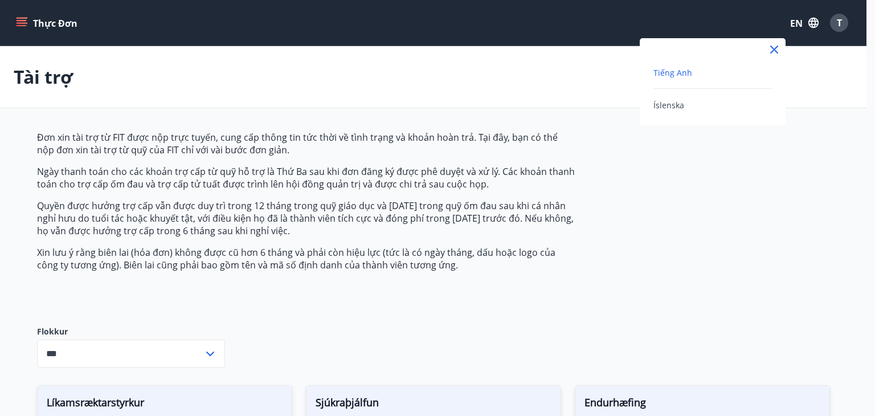
click at [713, 69] on div "Tiếng Anh" at bounding box center [713, 73] width 119 height 14
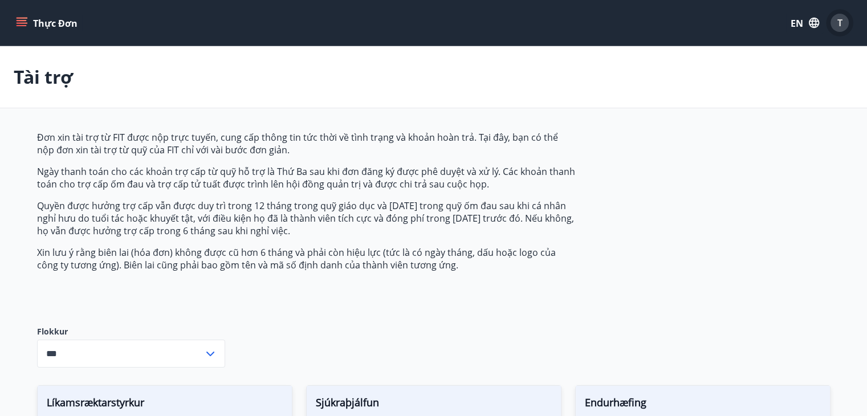
click at [838, 25] on font "T" at bounding box center [839, 23] width 5 height 13
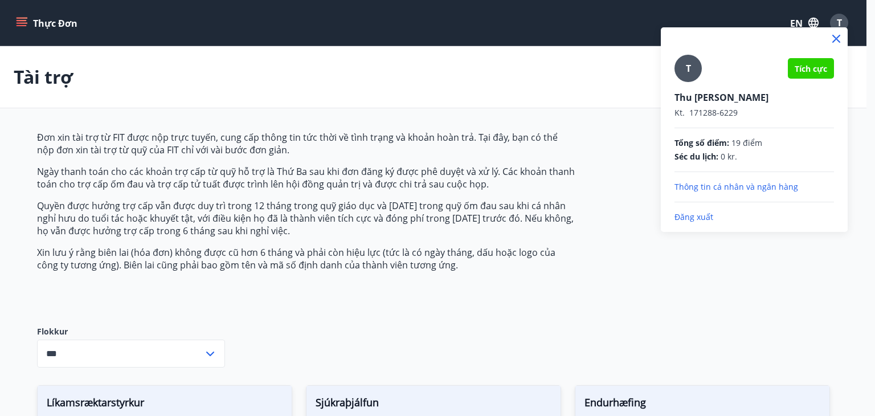
click at [692, 218] on font "Đăng xuất" at bounding box center [694, 216] width 39 height 11
click at [691, 214] on font "Đăng xuất" at bounding box center [694, 216] width 39 height 11
click at [691, 213] on font "Đăng xuất" at bounding box center [694, 216] width 39 height 11
click at [695, 219] on font "Đăng xuất" at bounding box center [694, 216] width 39 height 11
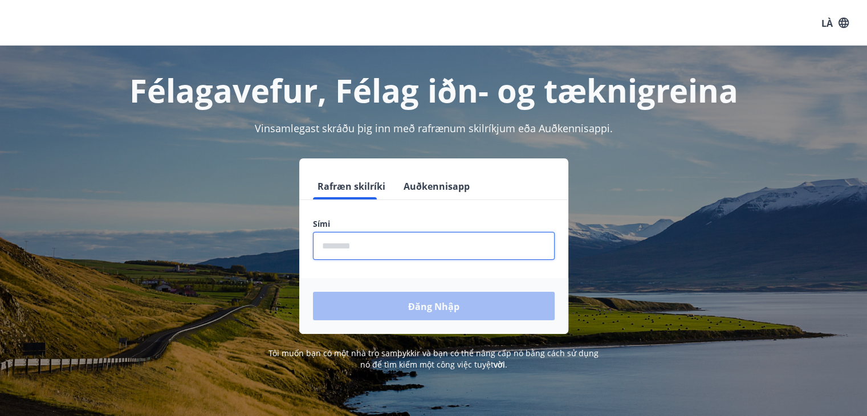
click at [381, 245] on input "phone" at bounding box center [434, 246] width 242 height 28
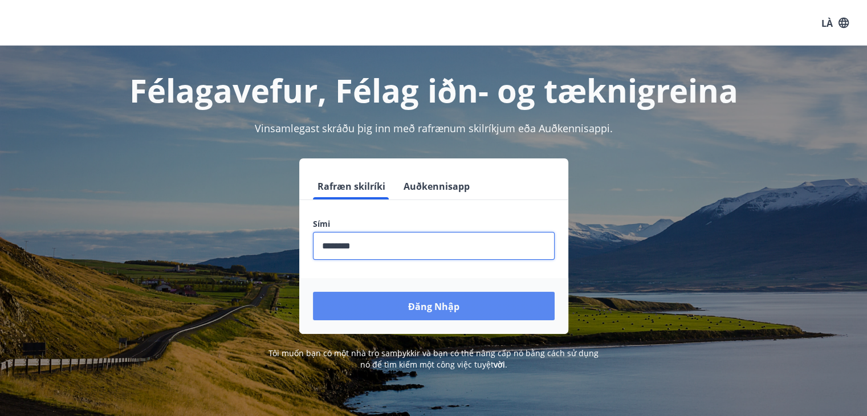
type input "********"
click at [471, 299] on button "Đăng nhập" at bounding box center [434, 306] width 242 height 28
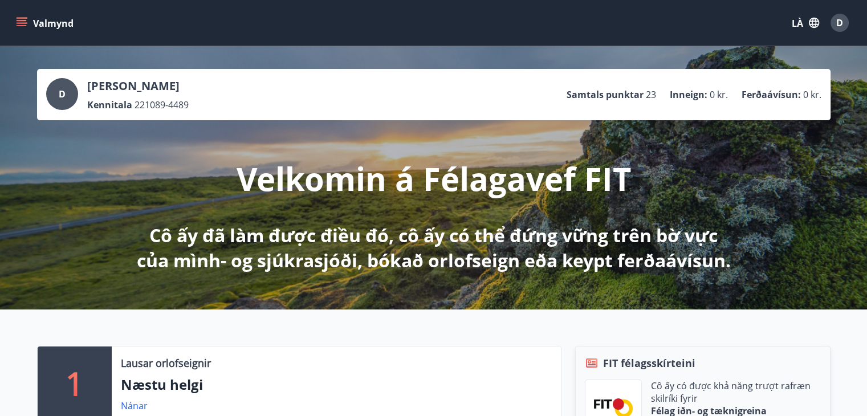
click at [21, 17] on icon "thực đơn" at bounding box center [21, 22] width 11 height 11
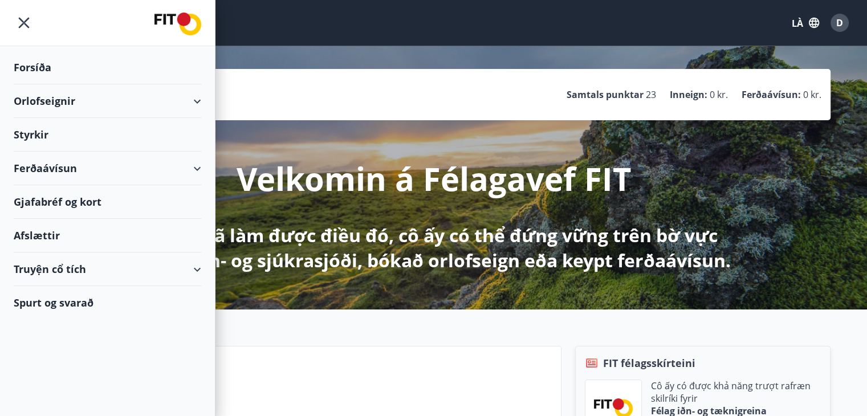
click at [743, 52] on div "D [PERSON_NAME] 221089-4489 Samtals punktar 23 Inneign : 0 kr. Ferðaávísun : 0 …" at bounding box center [433, 177] width 867 height 263
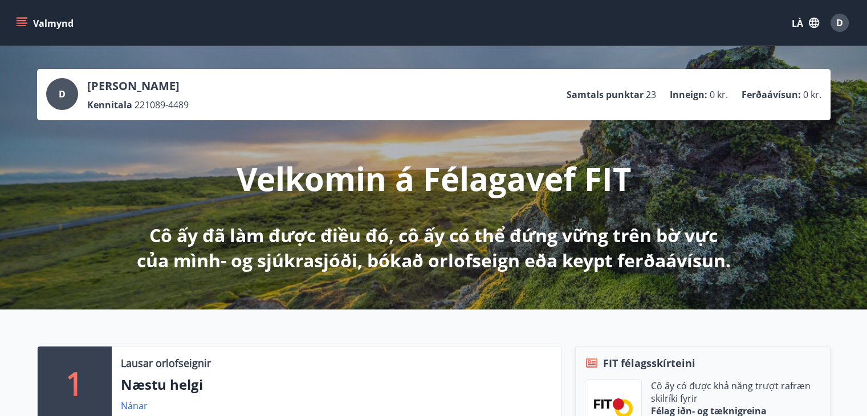
click at [810, 25] on icon "button" at bounding box center [814, 23] width 10 height 10
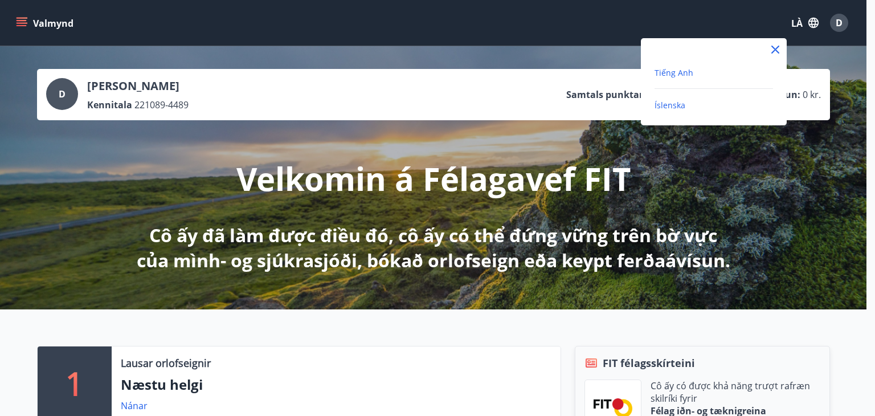
click at [689, 70] on font "Tiếng Anh" at bounding box center [674, 72] width 39 height 11
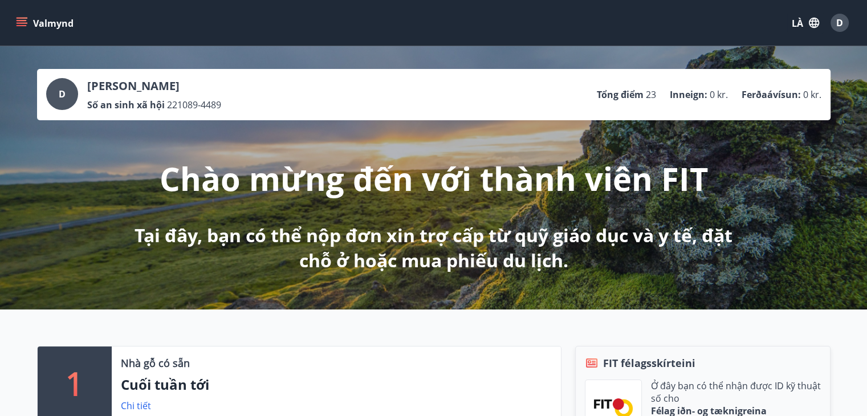
click at [23, 17] on icon "thực đơn" at bounding box center [21, 22] width 11 height 11
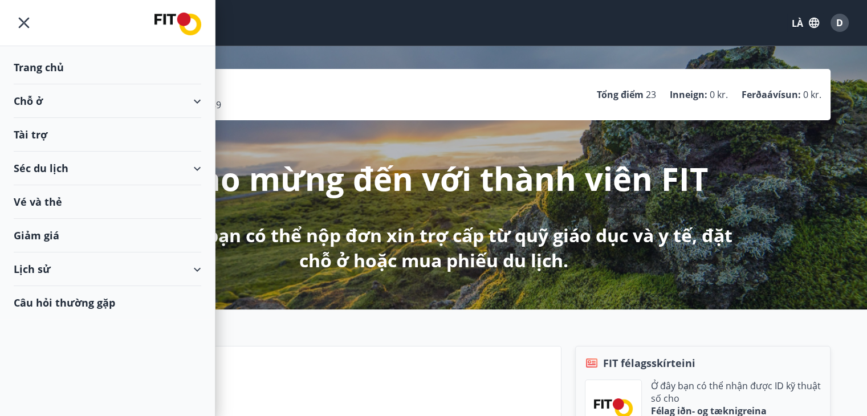
click at [52, 134] on div "Tài trợ" at bounding box center [108, 135] width 188 height 34
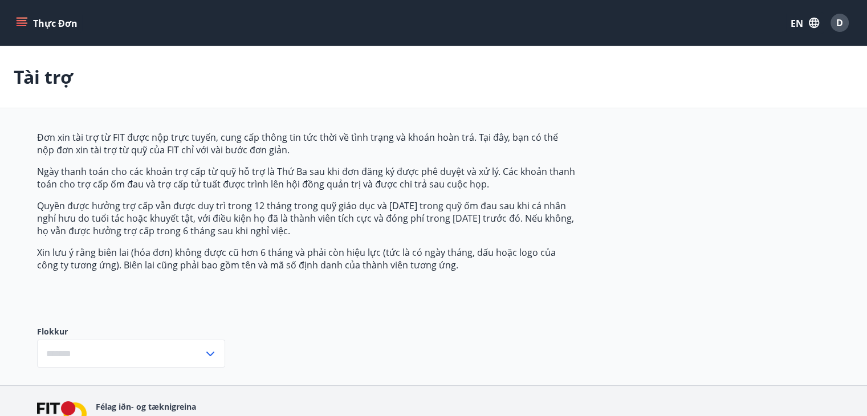
type input "***"
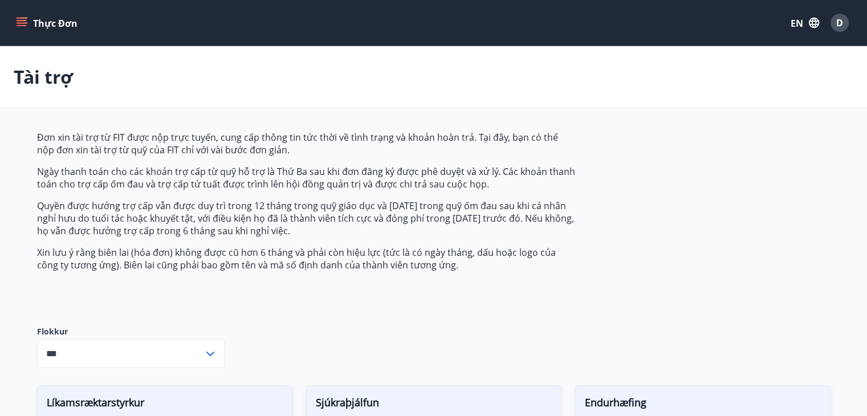
click at [44, 21] on font "Thực đơn" at bounding box center [55, 23] width 44 height 13
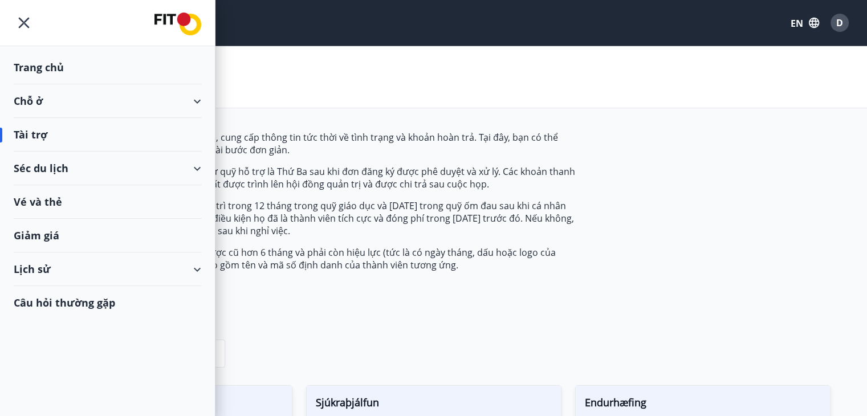
click at [48, 235] on font "Giảm giá" at bounding box center [37, 236] width 46 height 14
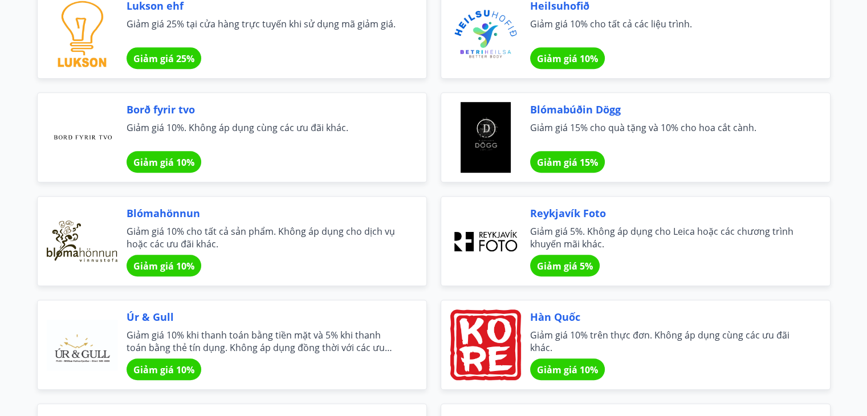
scroll to position [855, 0]
